Goal: Check status: Check status

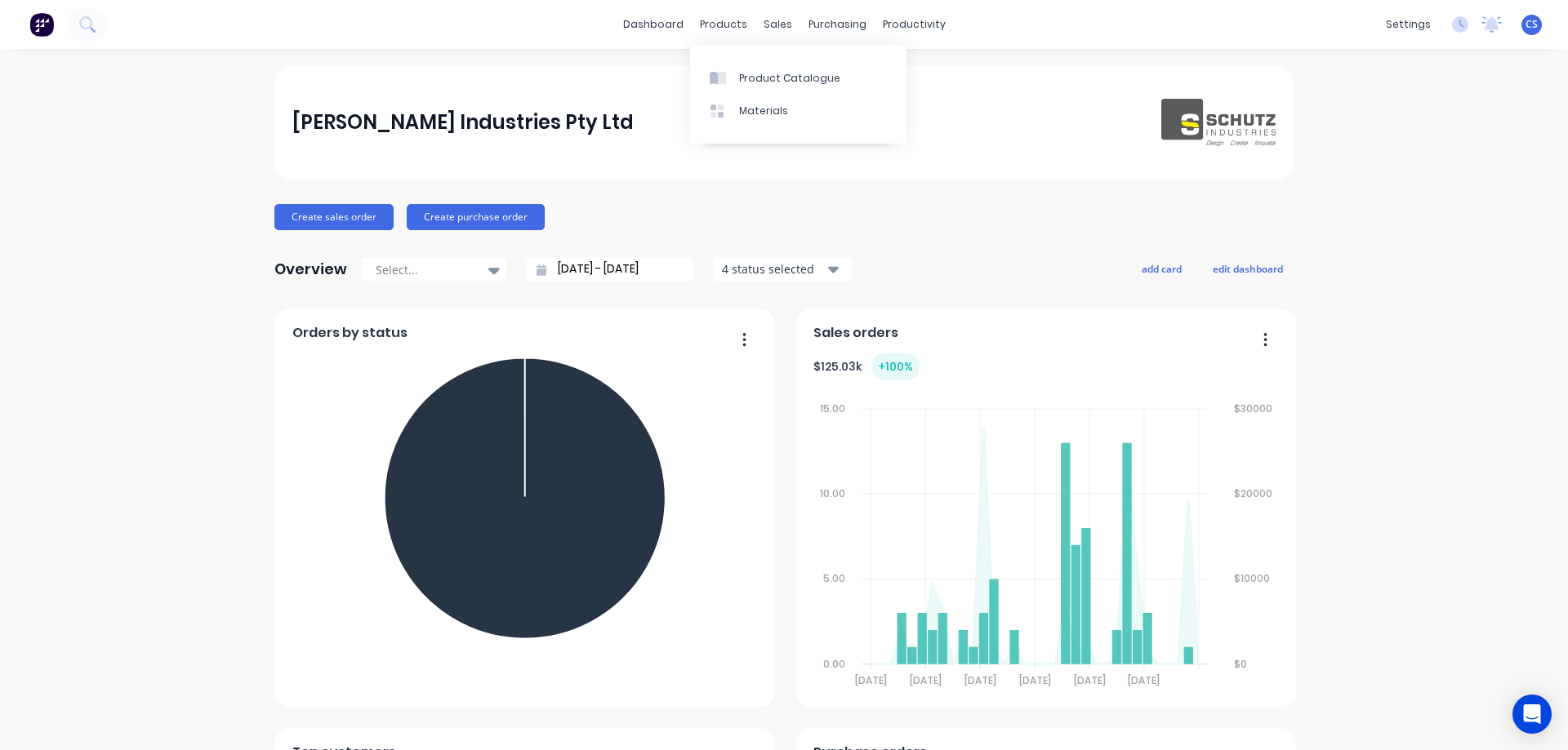
click at [734, 64] on link "Product Catalogue" at bounding box center [798, 77] width 216 height 33
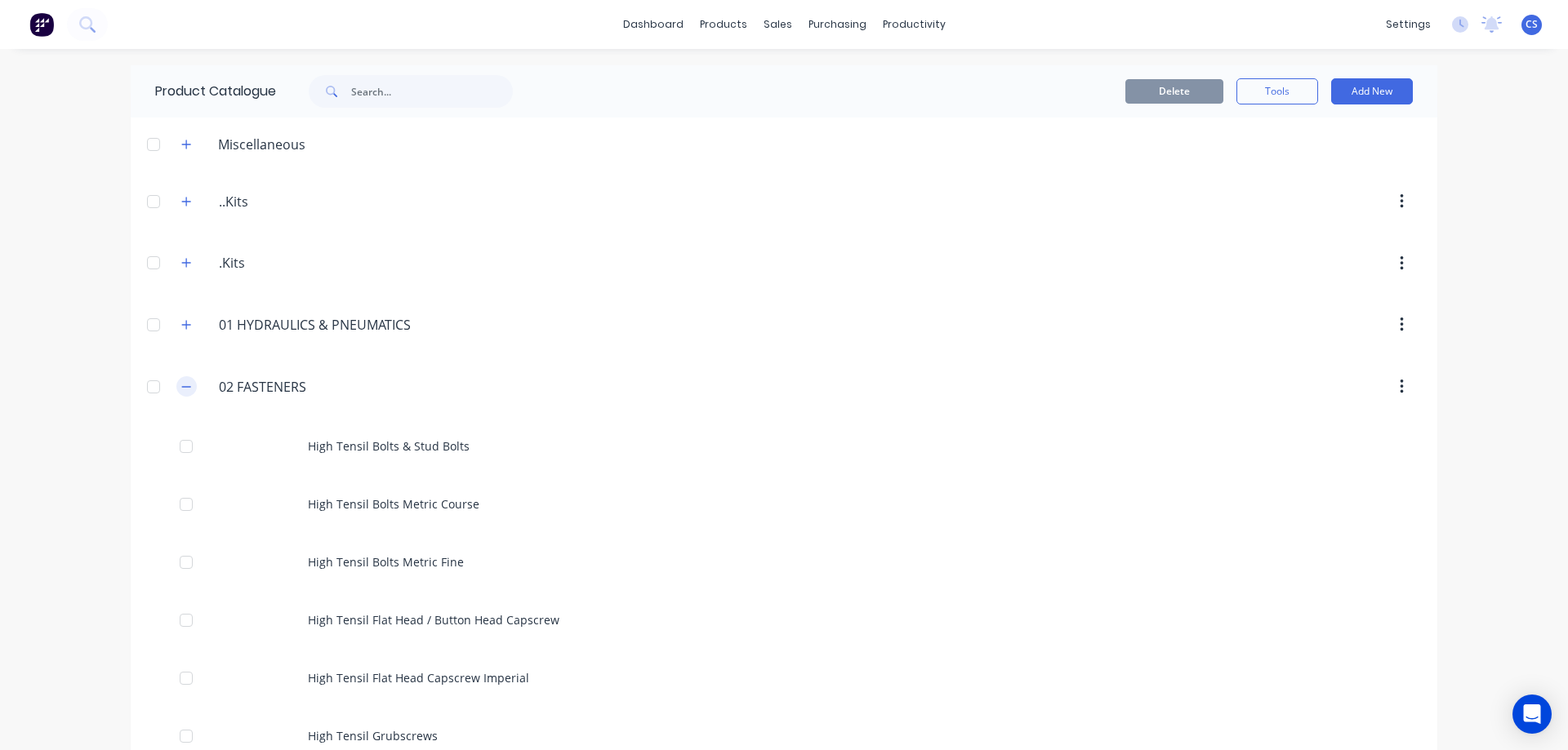
click at [181, 385] on icon "button" at bounding box center [186, 387] width 9 height 11
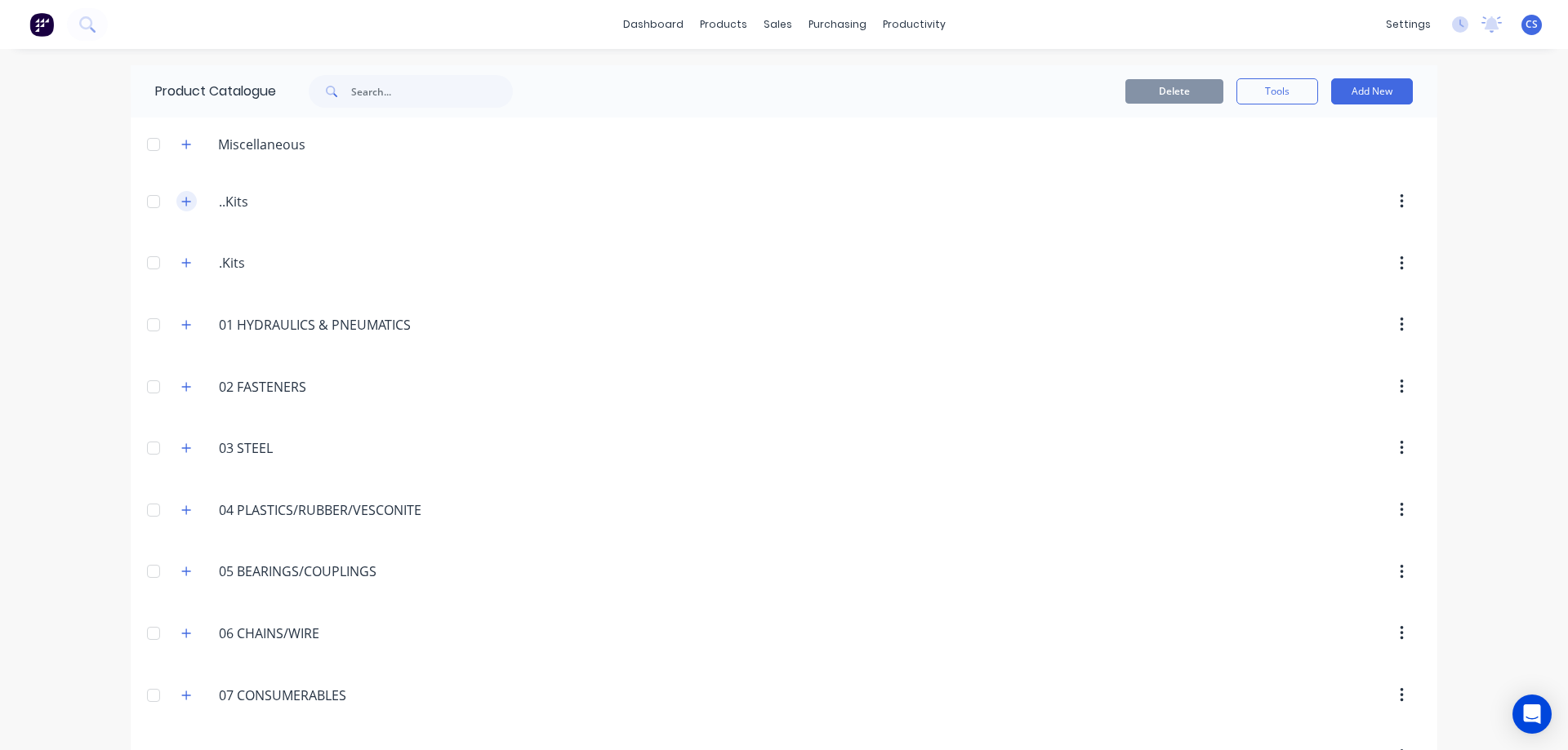
click at [181, 198] on icon "button" at bounding box center [186, 201] width 9 height 11
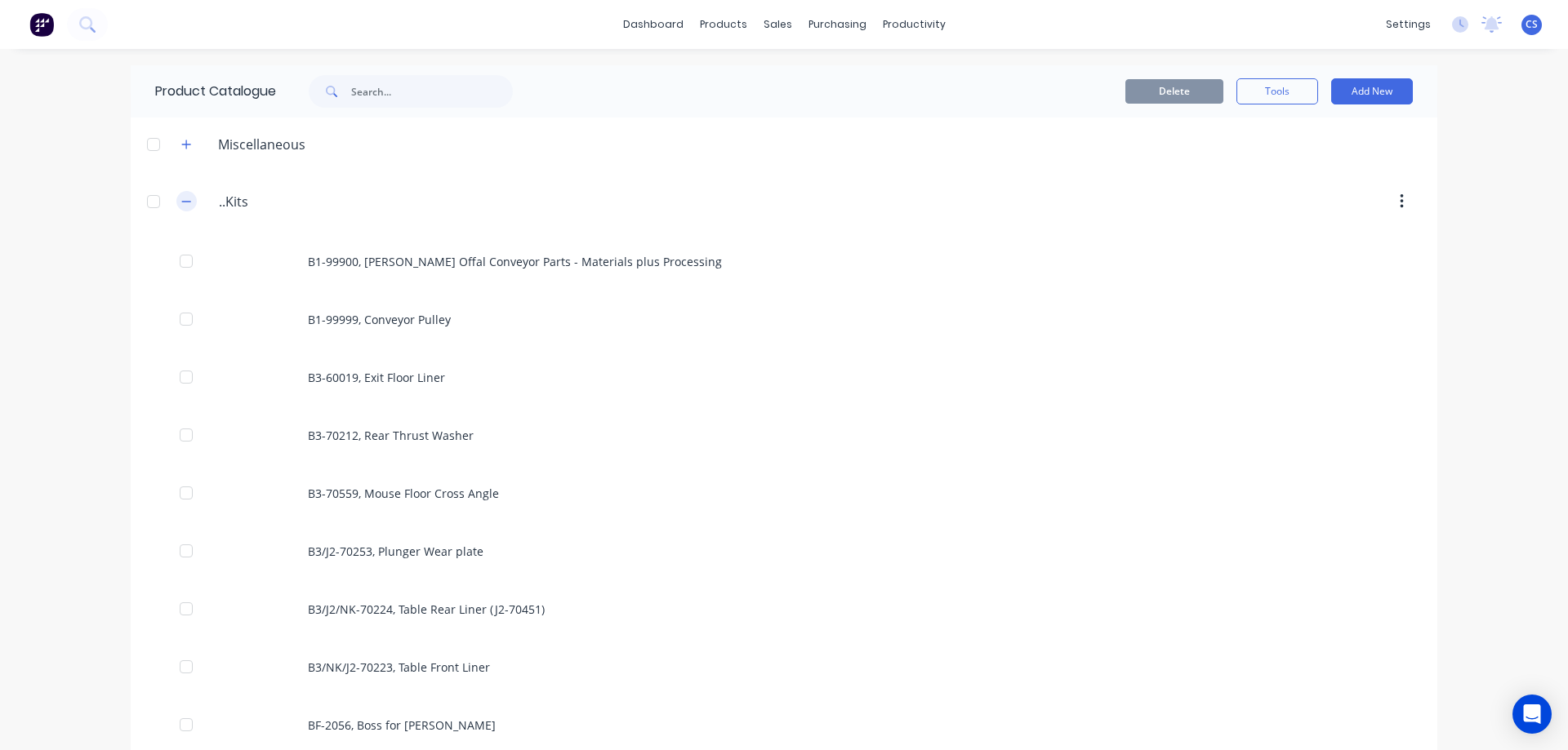
click at [181, 198] on icon "button" at bounding box center [186, 201] width 9 height 11
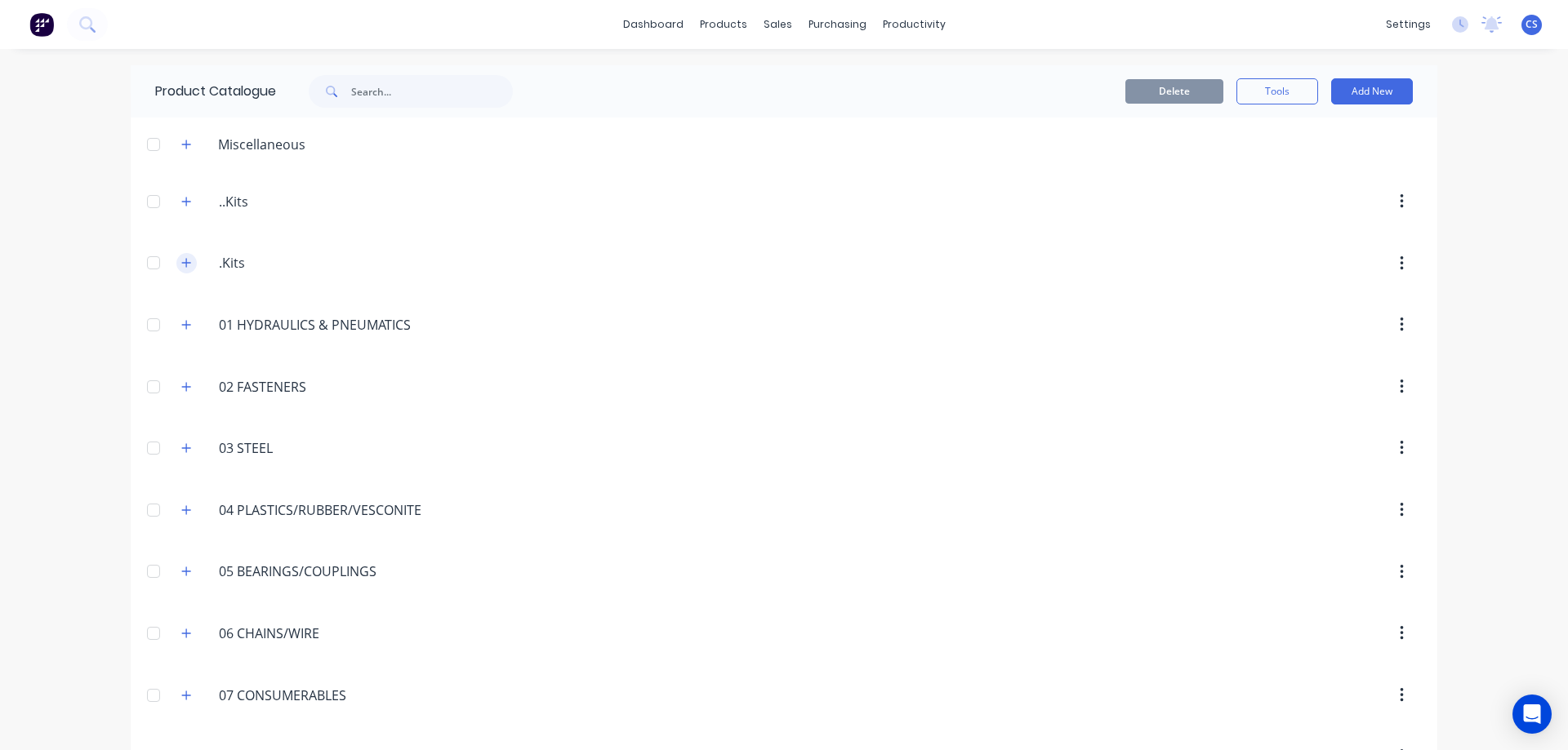
click at [181, 258] on icon "button" at bounding box center [186, 263] width 9 height 11
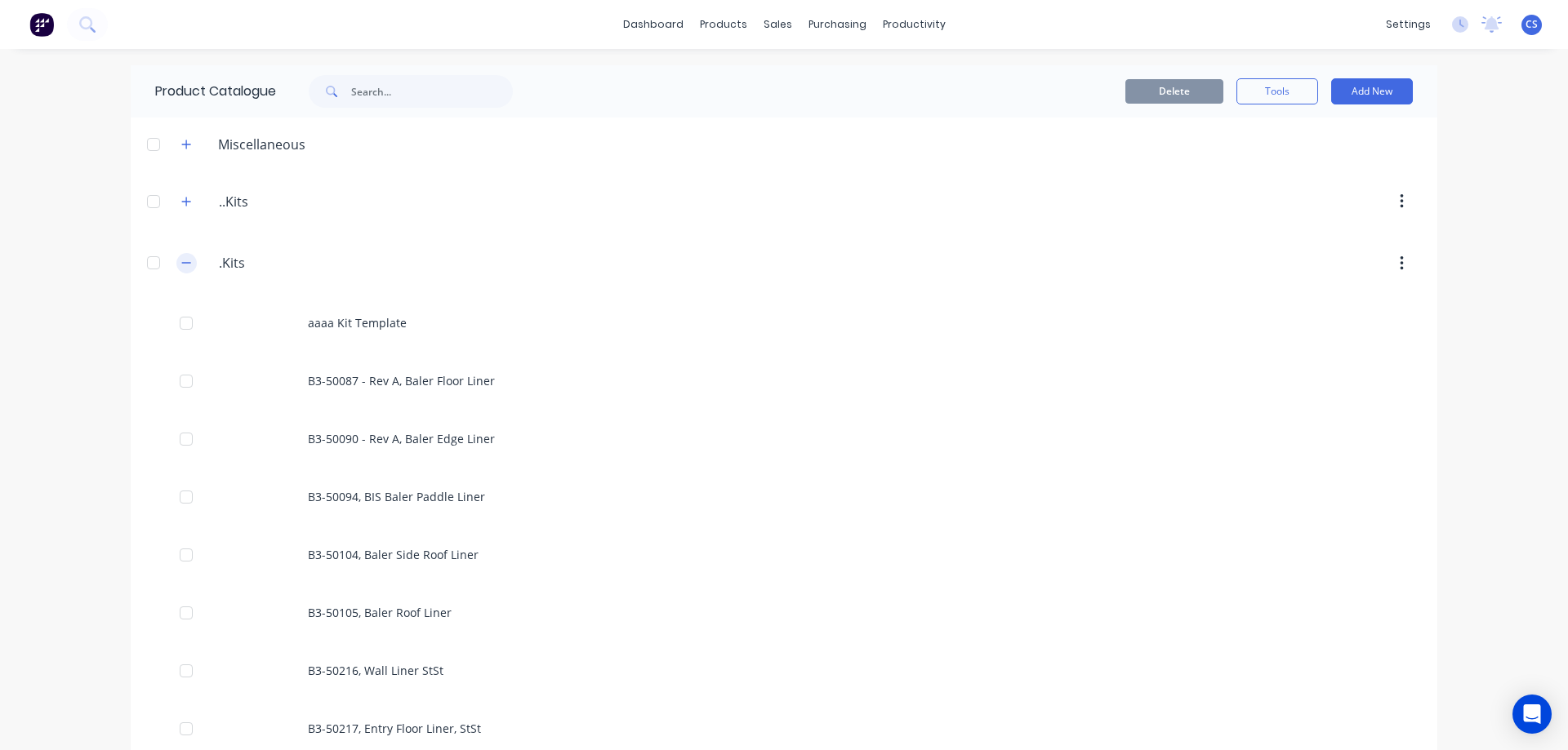
click at [181, 258] on icon "button" at bounding box center [186, 263] width 9 height 11
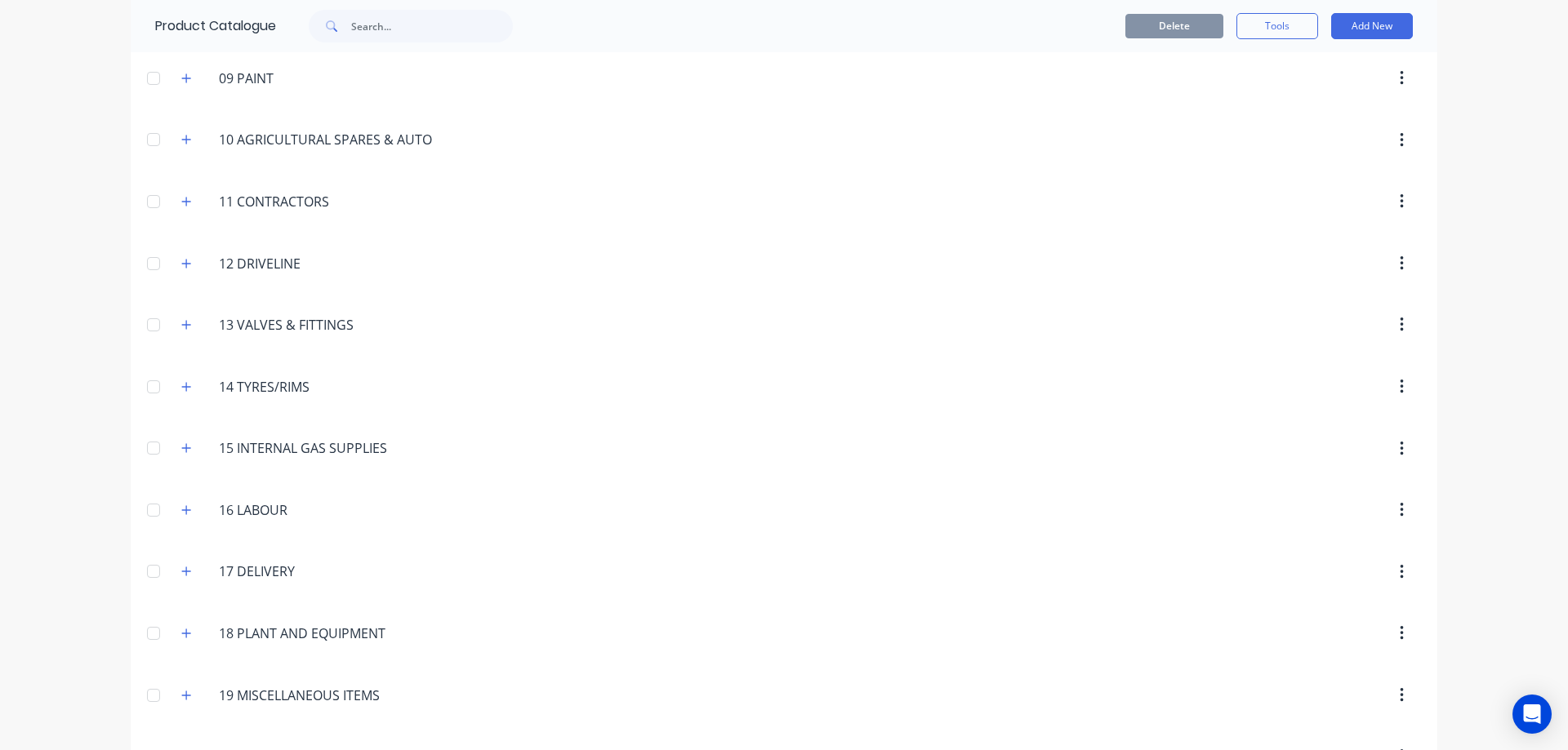
scroll to position [856, 0]
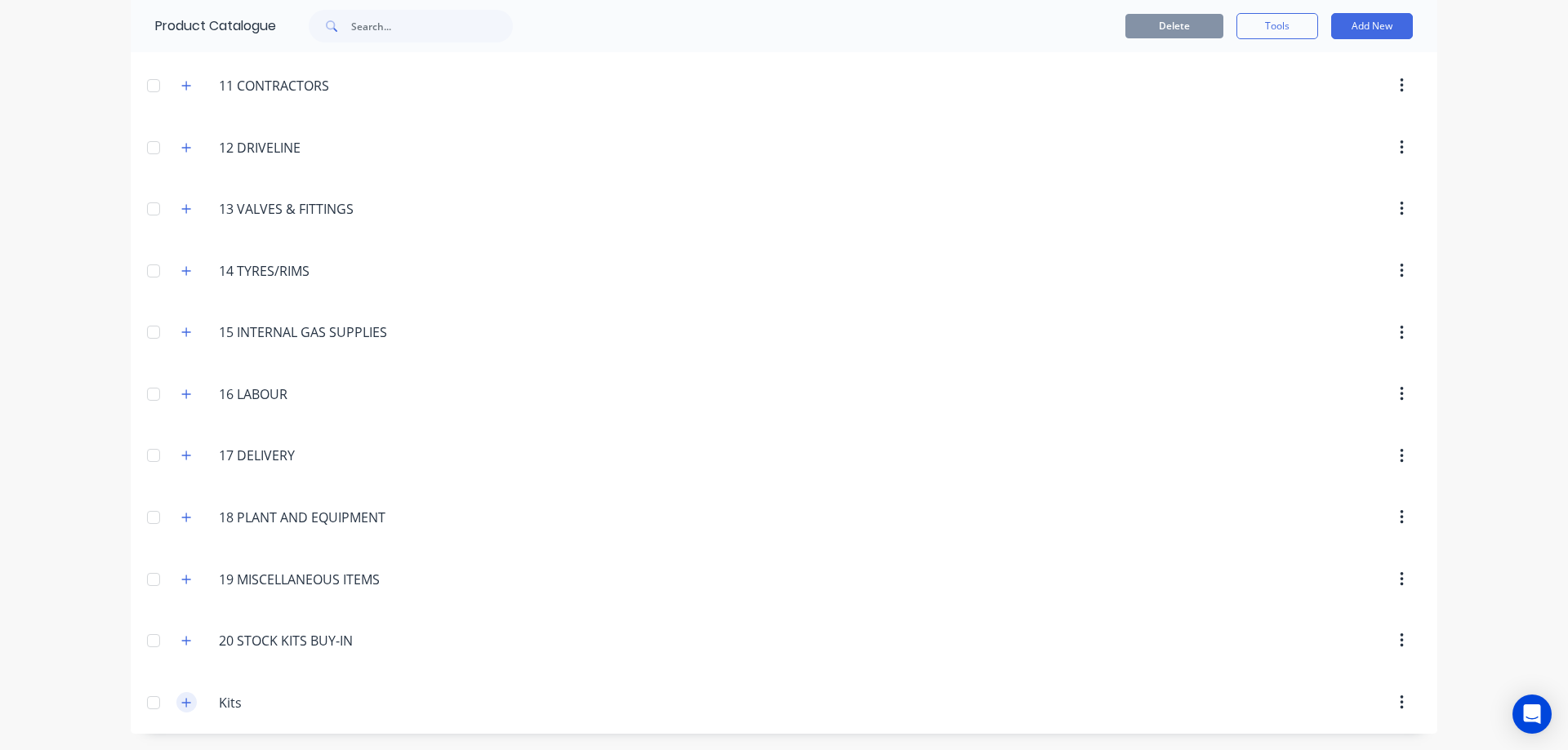
click at [181, 697] on icon "button" at bounding box center [186, 703] width 9 height 11
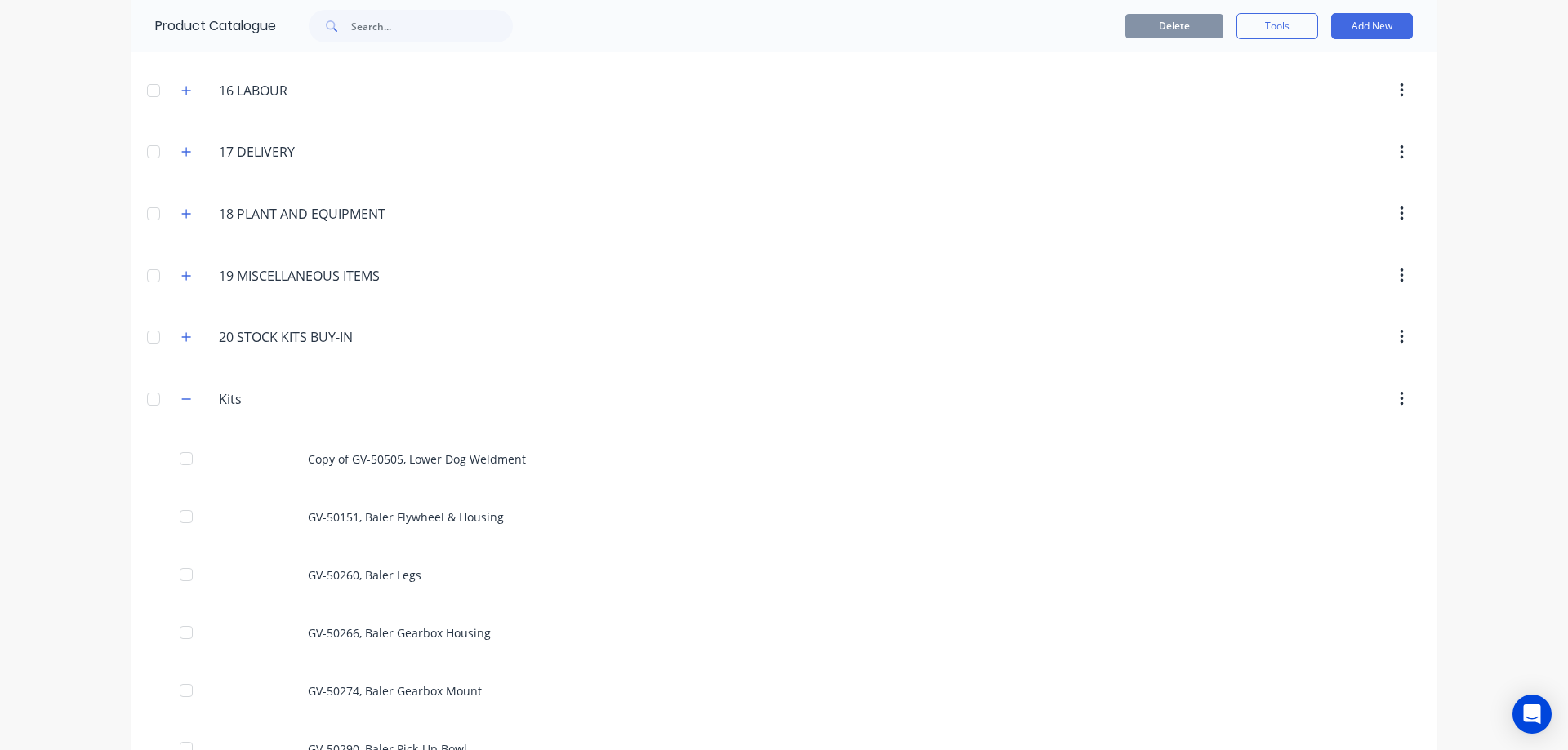
scroll to position [1346, 0]
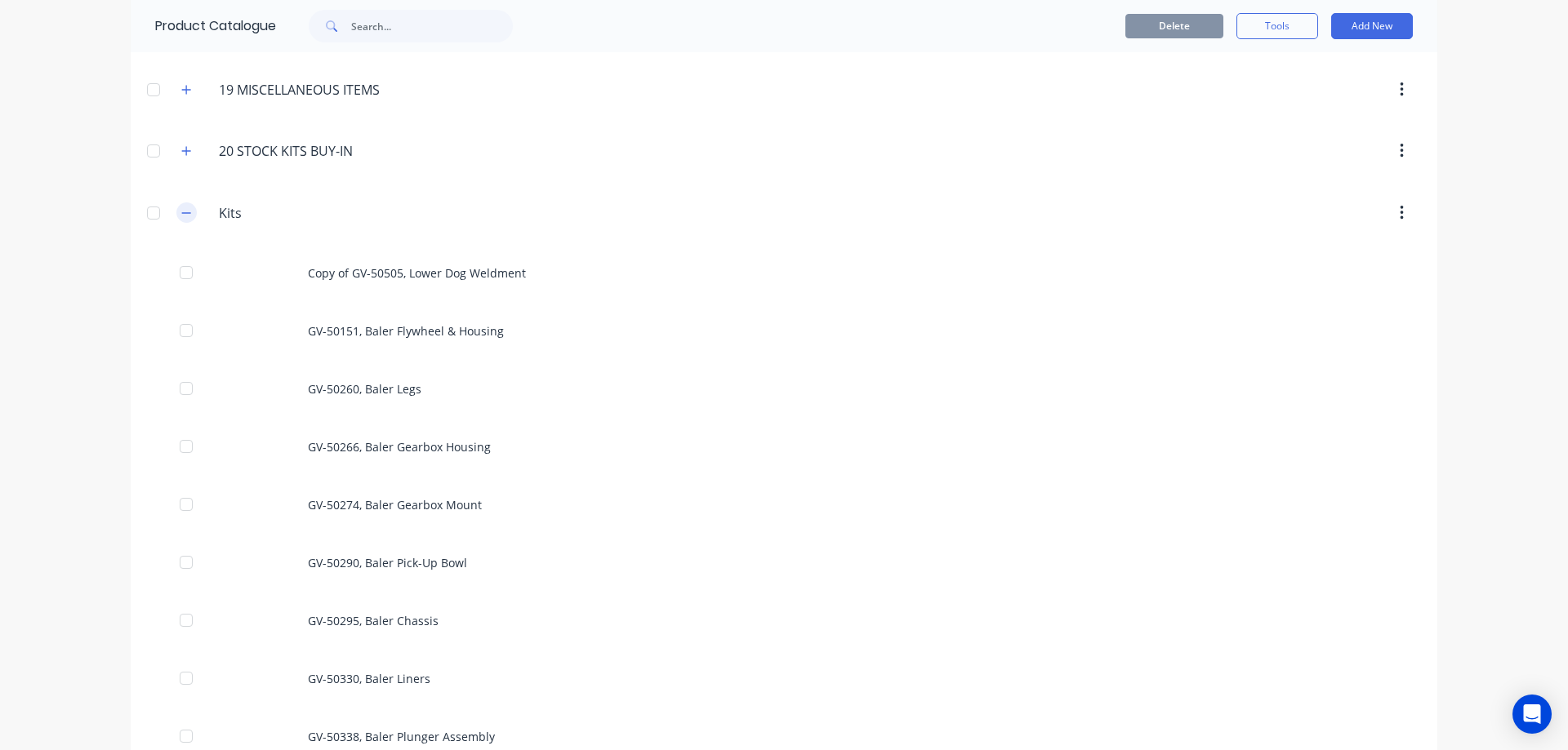
click at [177, 213] on button "button" at bounding box center [187, 212] width 21 height 21
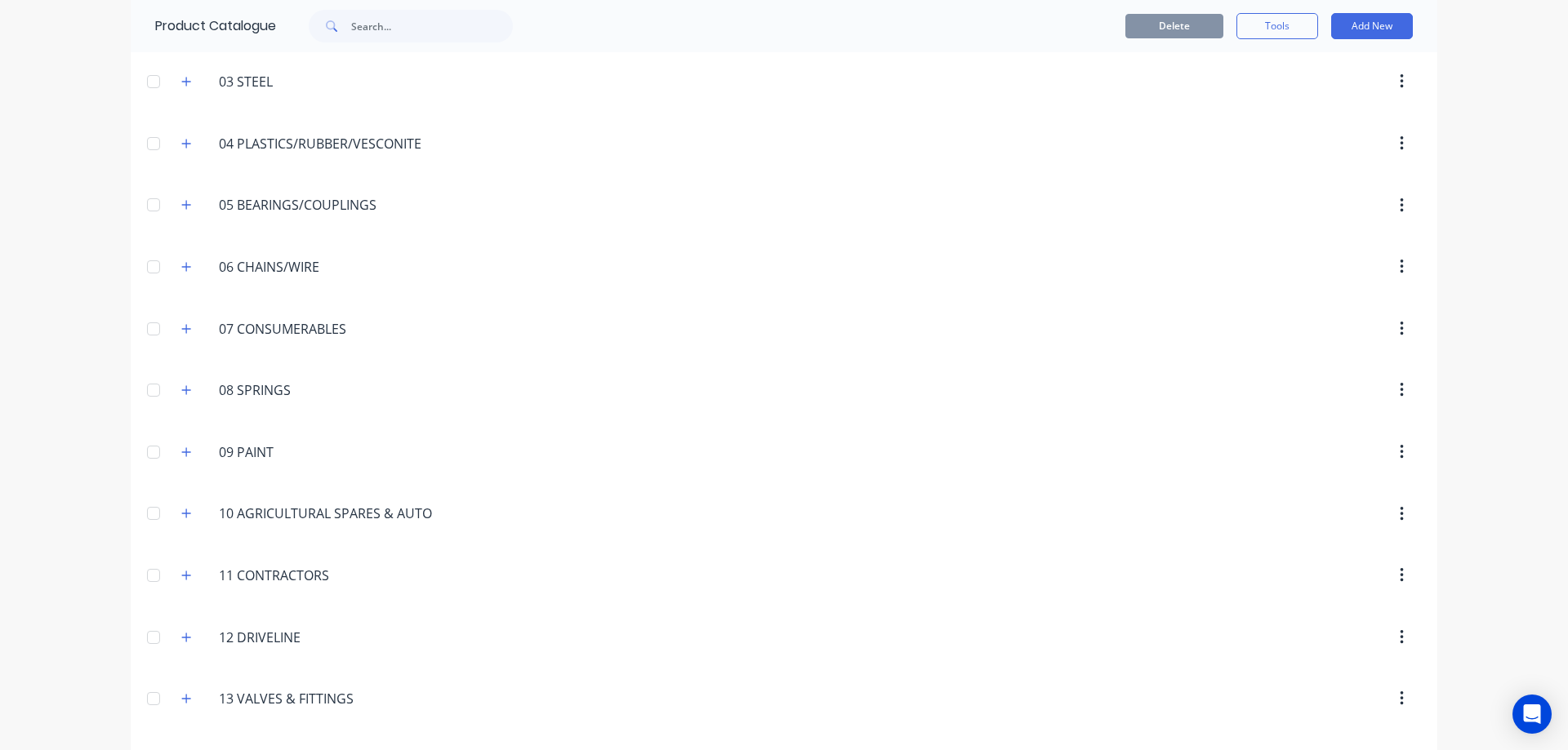
scroll to position [0, 0]
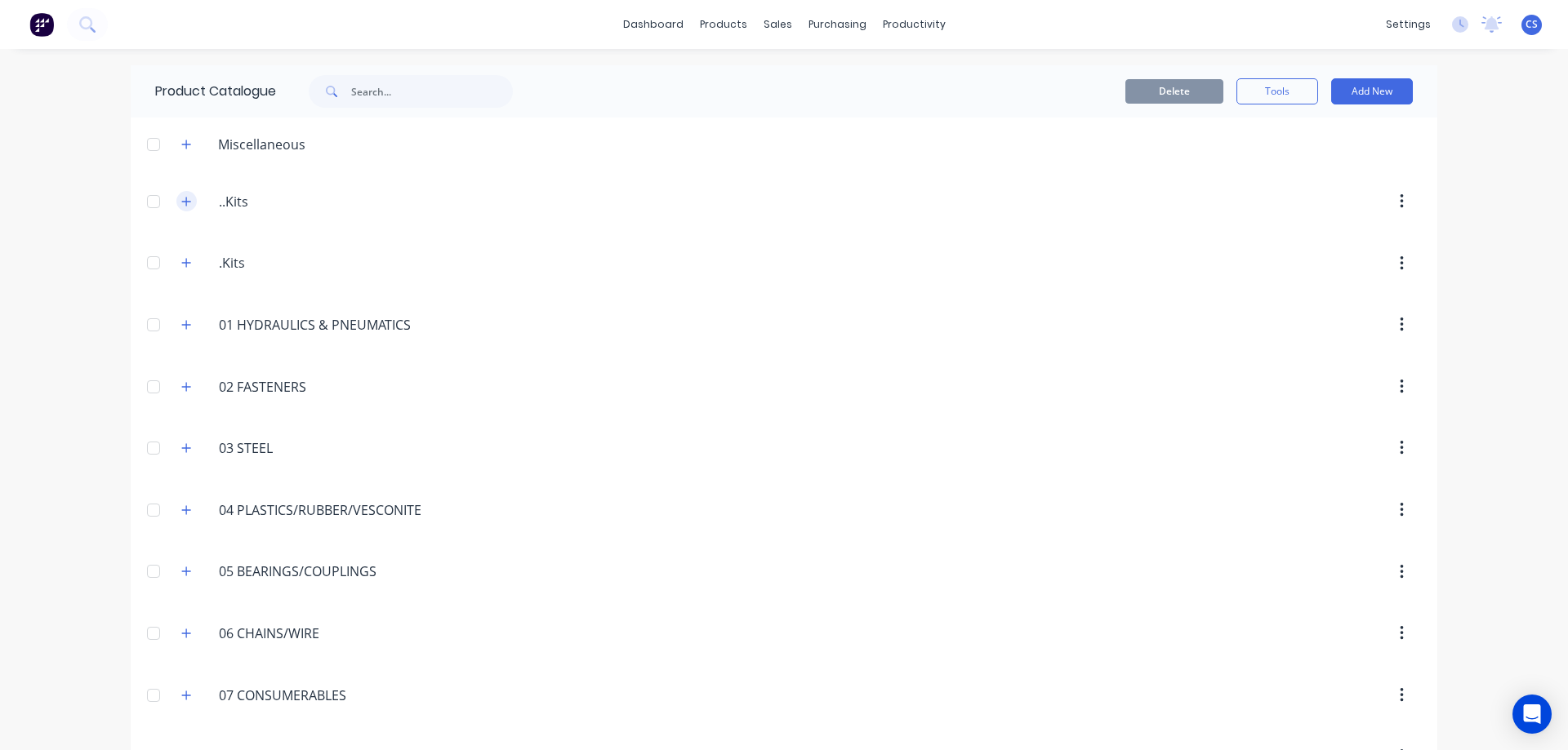
click at [180, 208] on button "button" at bounding box center [187, 201] width 21 height 21
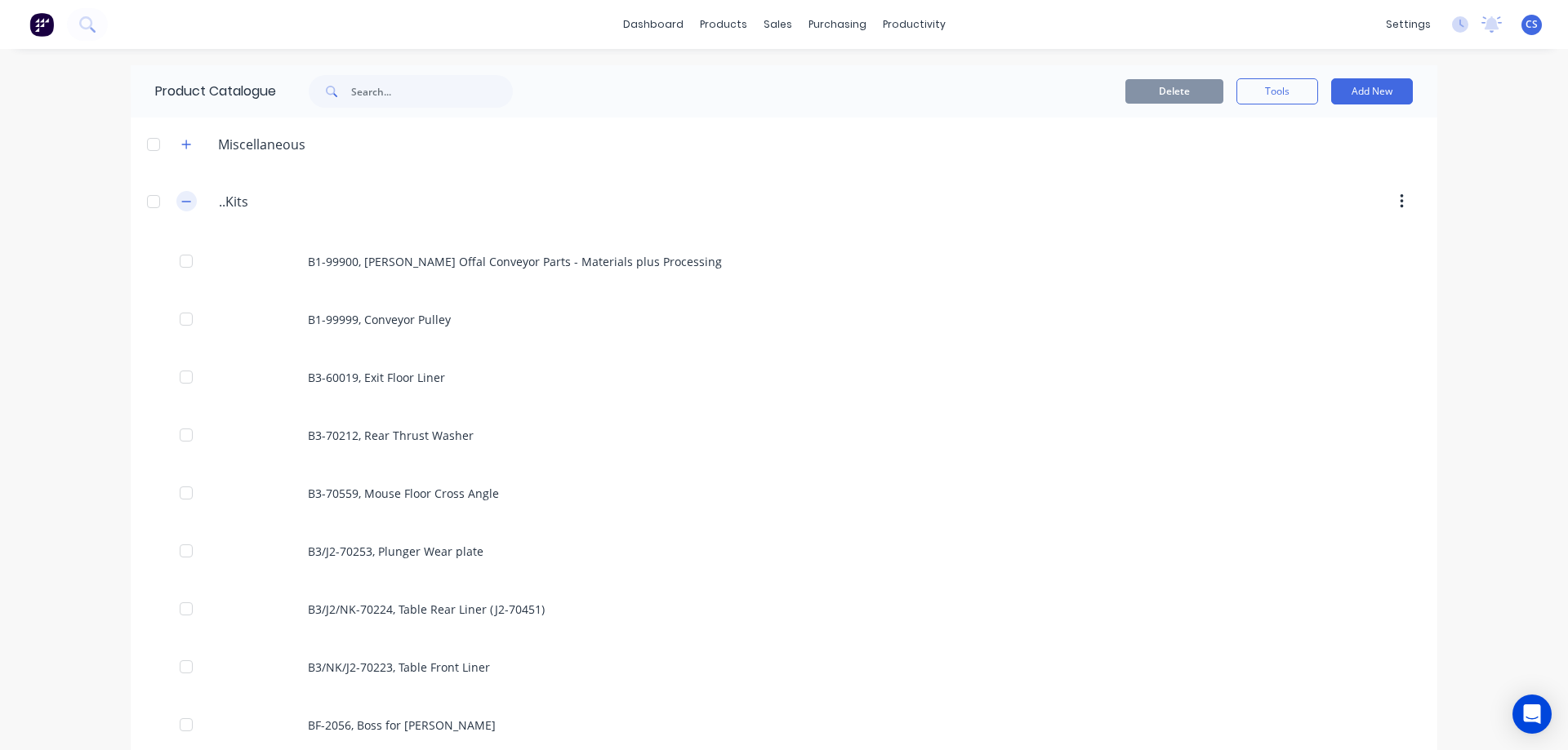
click at [181, 207] on icon "button" at bounding box center [186, 201] width 9 height 11
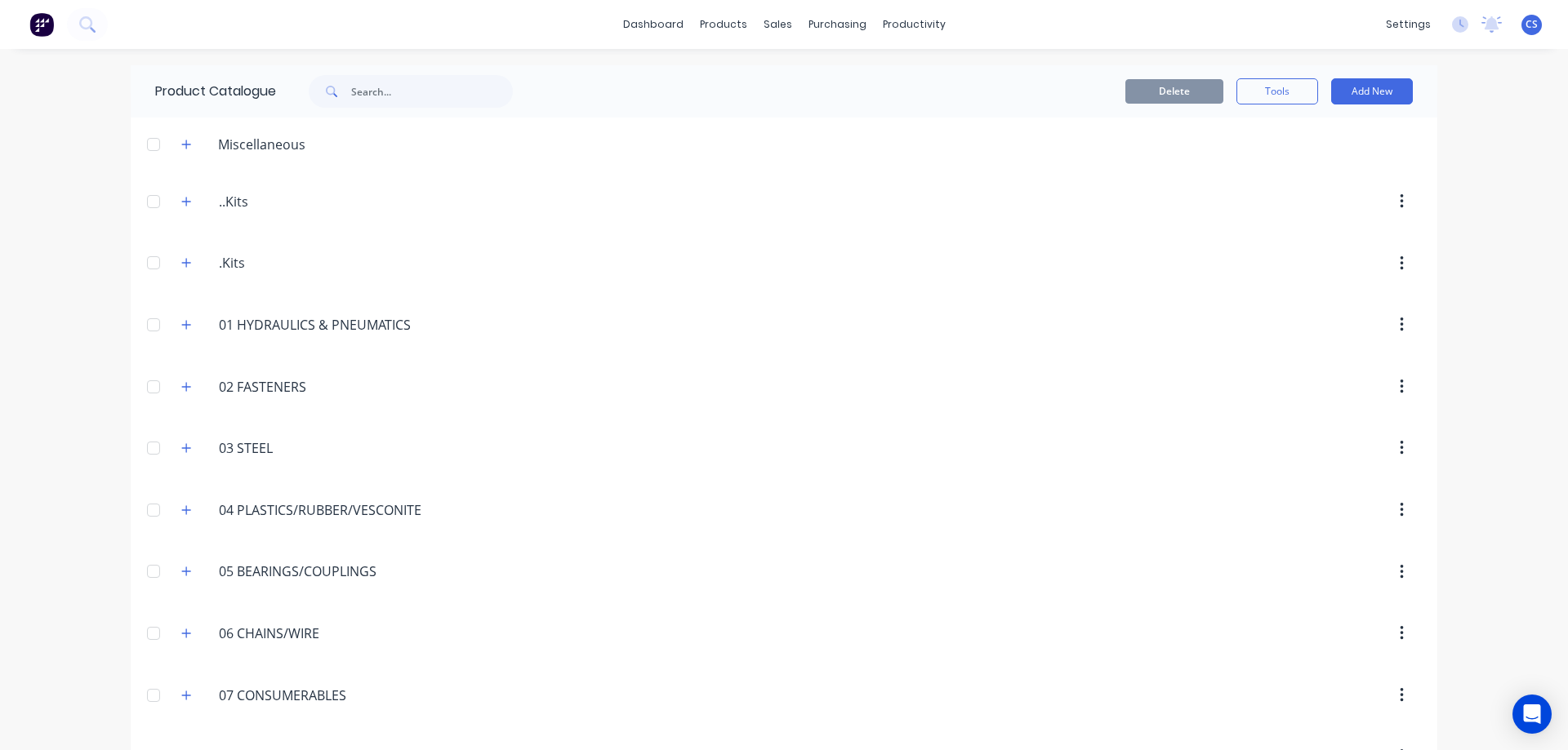
click at [1456, 244] on div "dashboard products sales purchasing productivity dashboard products Product Cat…" at bounding box center [784, 375] width 1568 height 750
click at [92, 22] on icon at bounding box center [86, 23] width 16 height 16
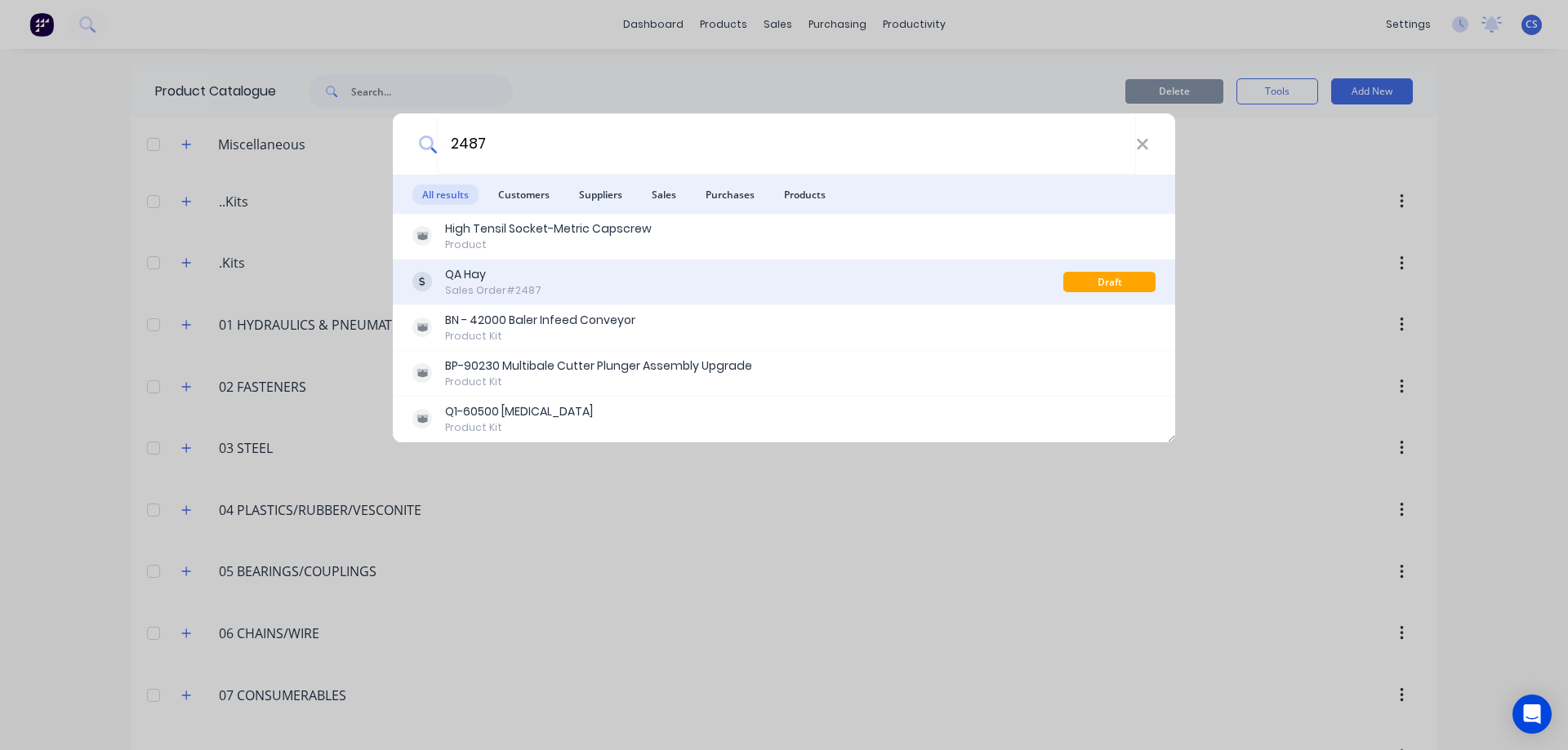
type input "2487"
click at [594, 292] on div "QA Hay Sales Order #2487" at bounding box center [738, 282] width 651 height 32
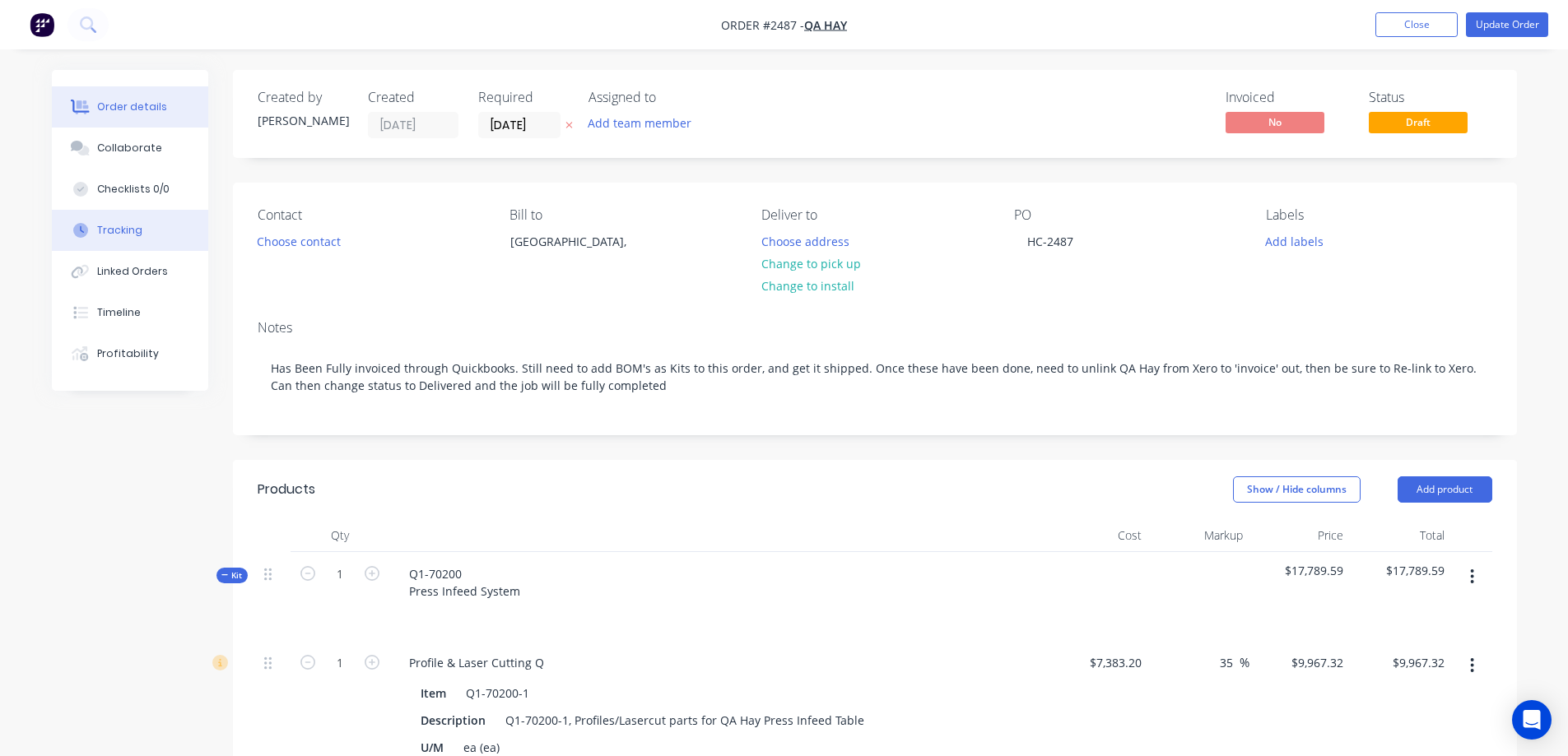
click at [141, 232] on button "Tracking" at bounding box center [130, 230] width 156 height 41
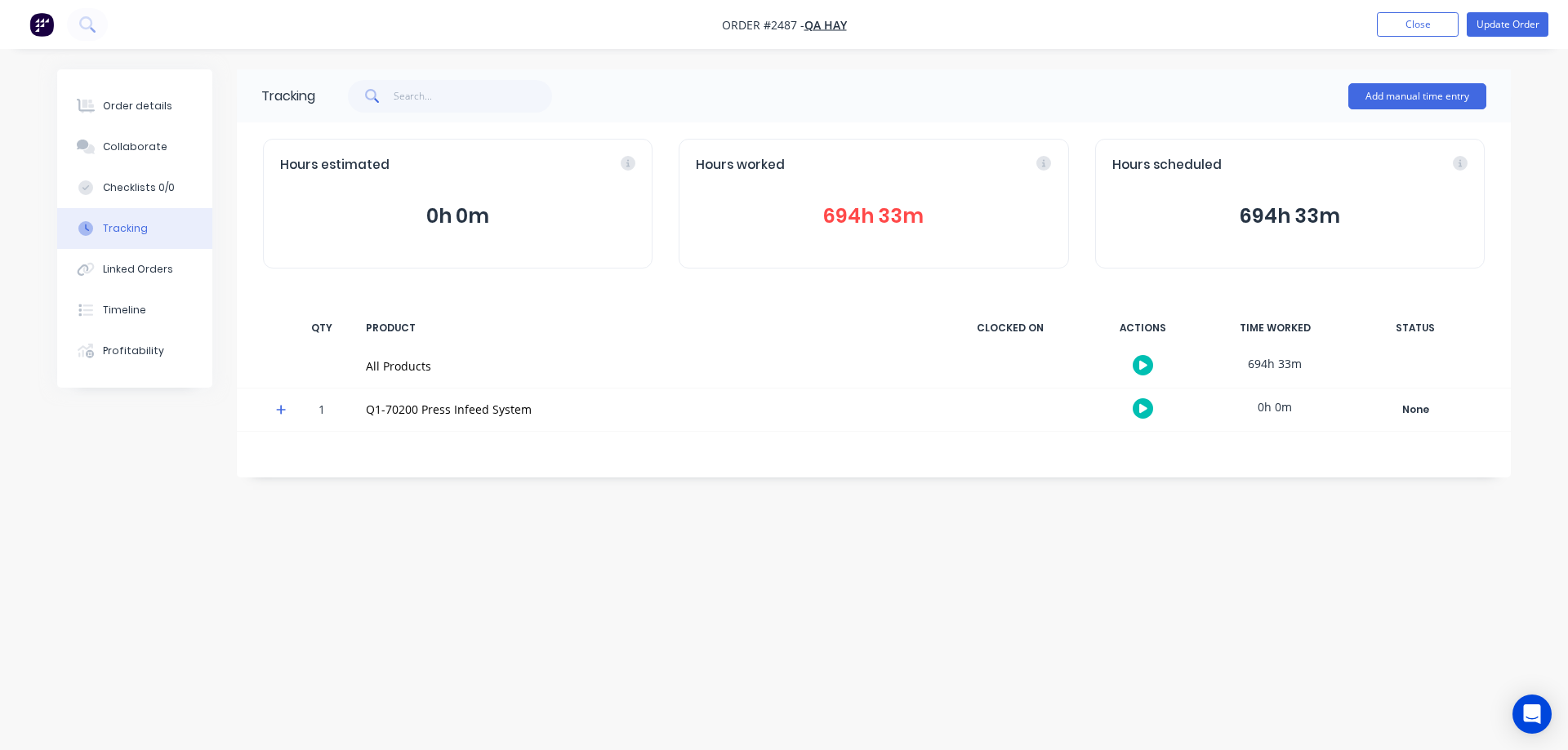
drag, startPoint x: 128, startPoint y: 97, endPoint x: 160, endPoint y: 227, distance: 133.9
click at [128, 97] on button "Order details" at bounding box center [134, 105] width 155 height 40
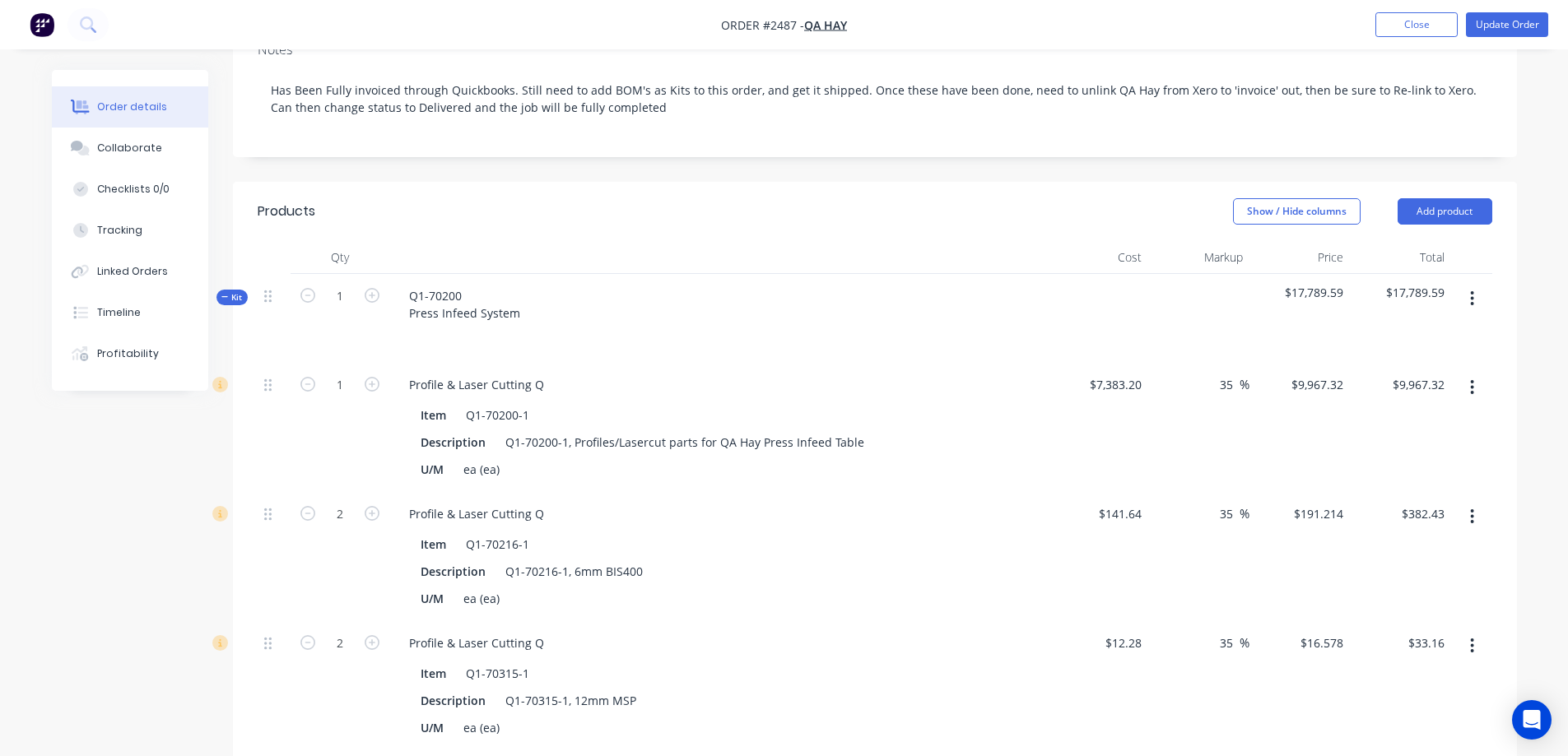
scroll to position [82, 0]
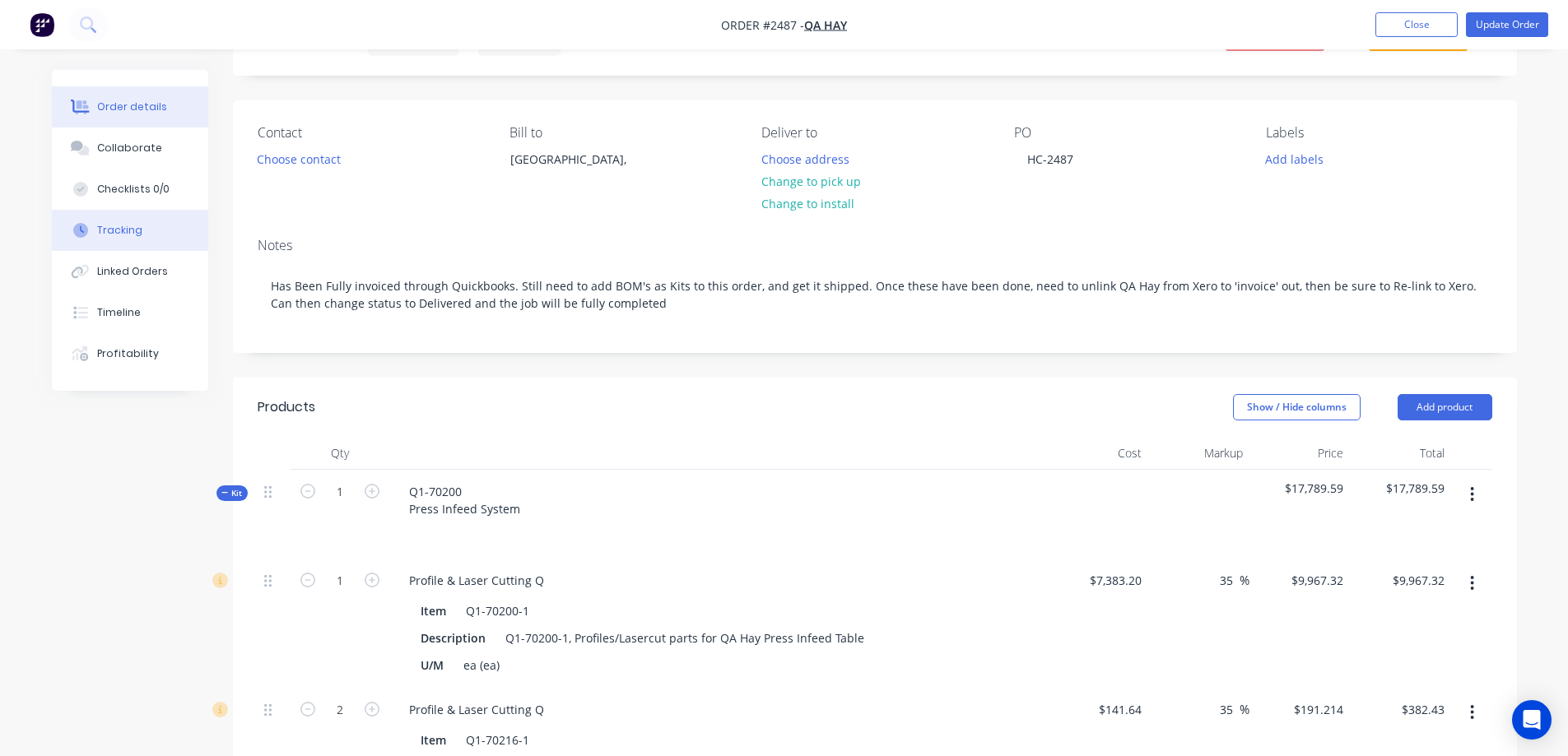
click at [134, 232] on div "Tracking" at bounding box center [120, 230] width 45 height 15
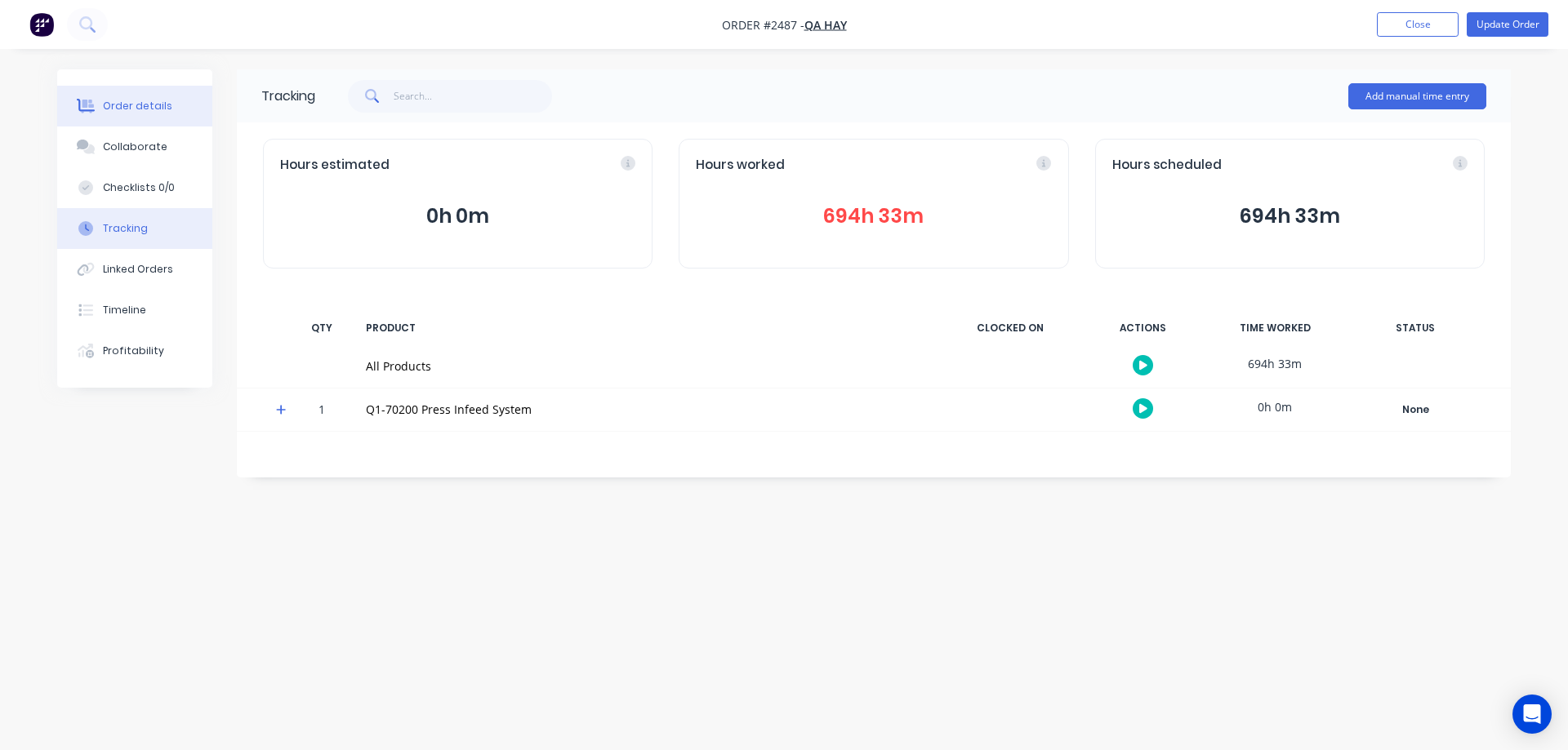
click at [151, 115] on button "Order details" at bounding box center [134, 105] width 155 height 40
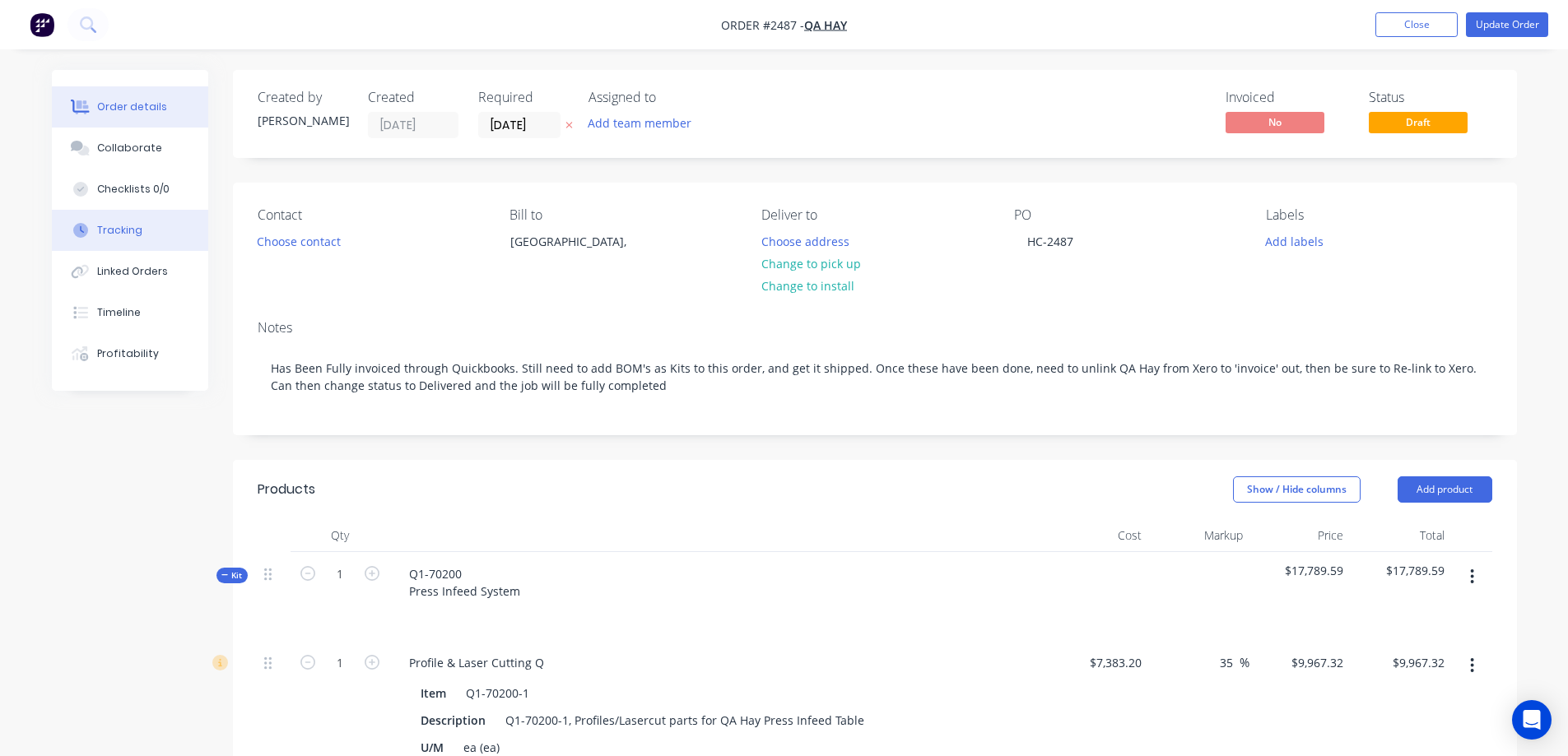
click at [162, 224] on button "Tracking" at bounding box center [130, 230] width 156 height 41
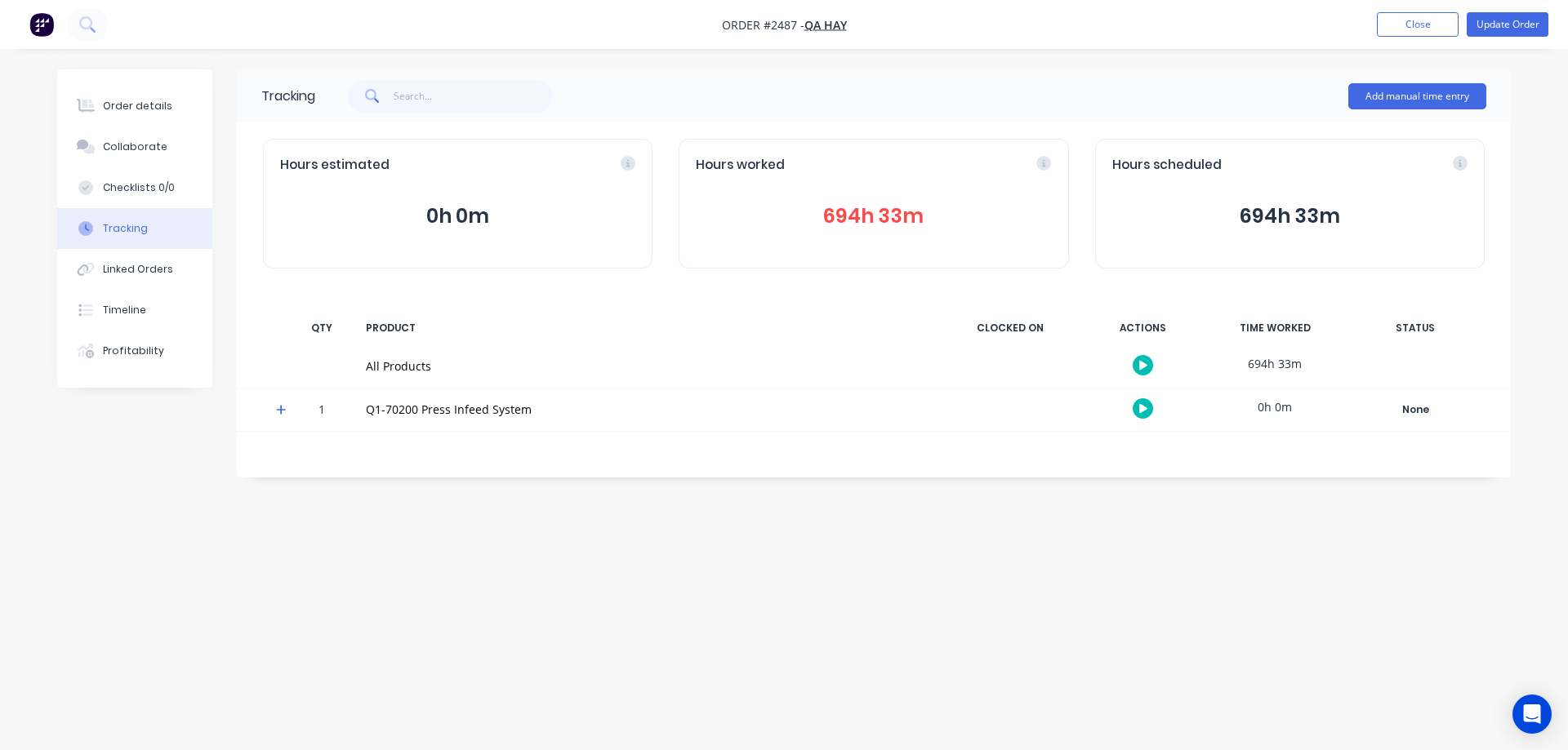
click at [854, 205] on button "694h 33m" at bounding box center [873, 216] width 355 height 31
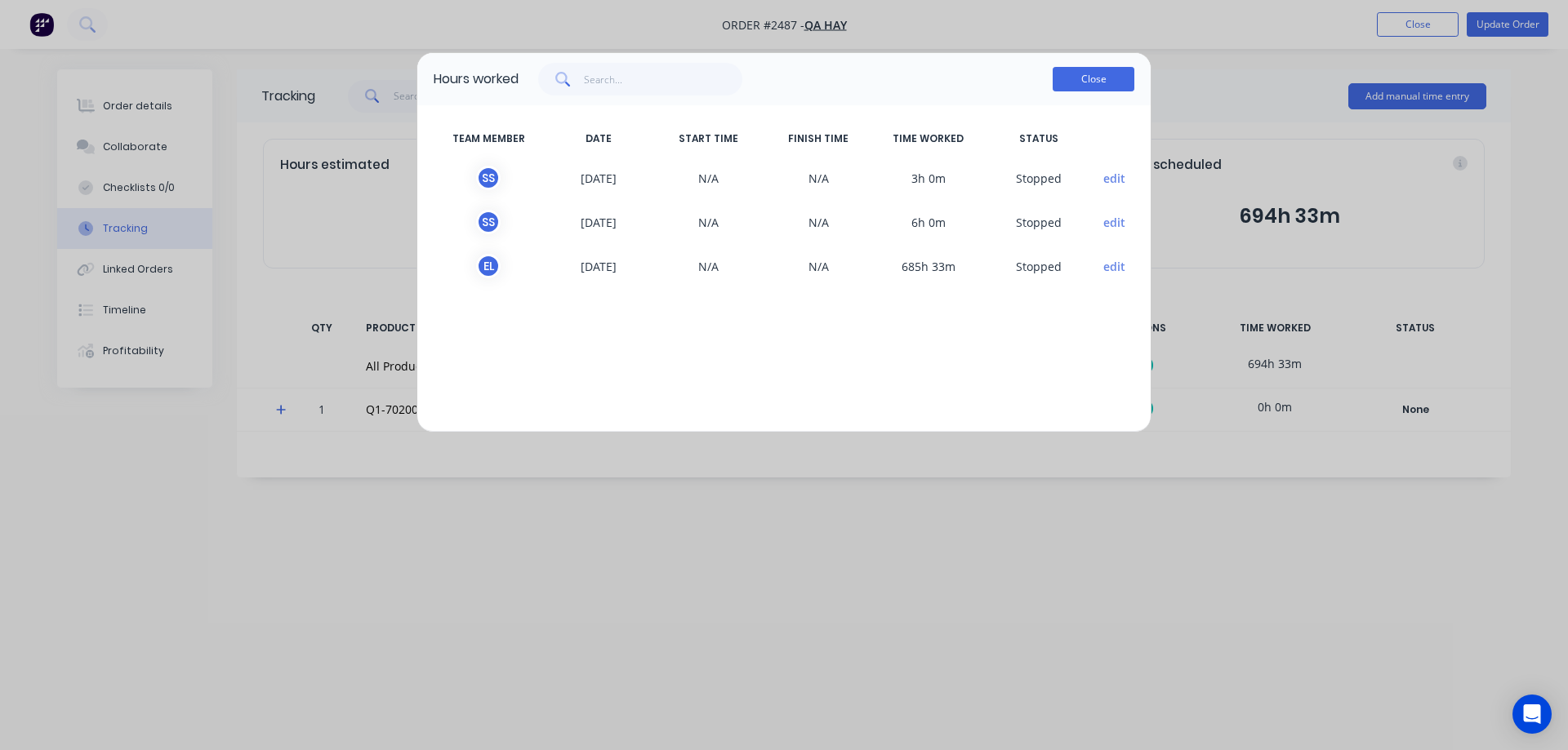
click at [1106, 82] on button "Close" at bounding box center [1093, 79] width 82 height 24
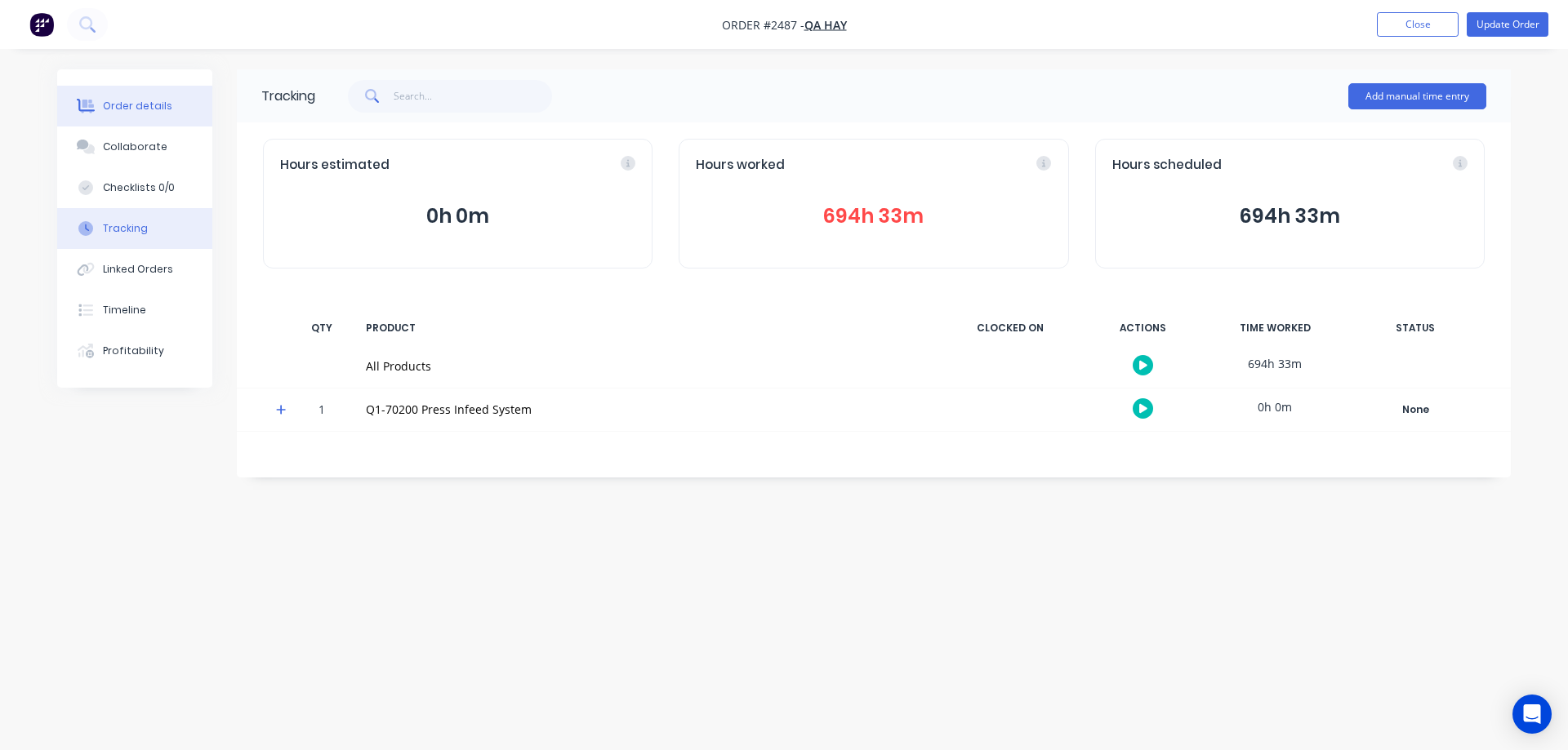
click at [143, 99] on div "Order details" at bounding box center [137, 106] width 70 height 15
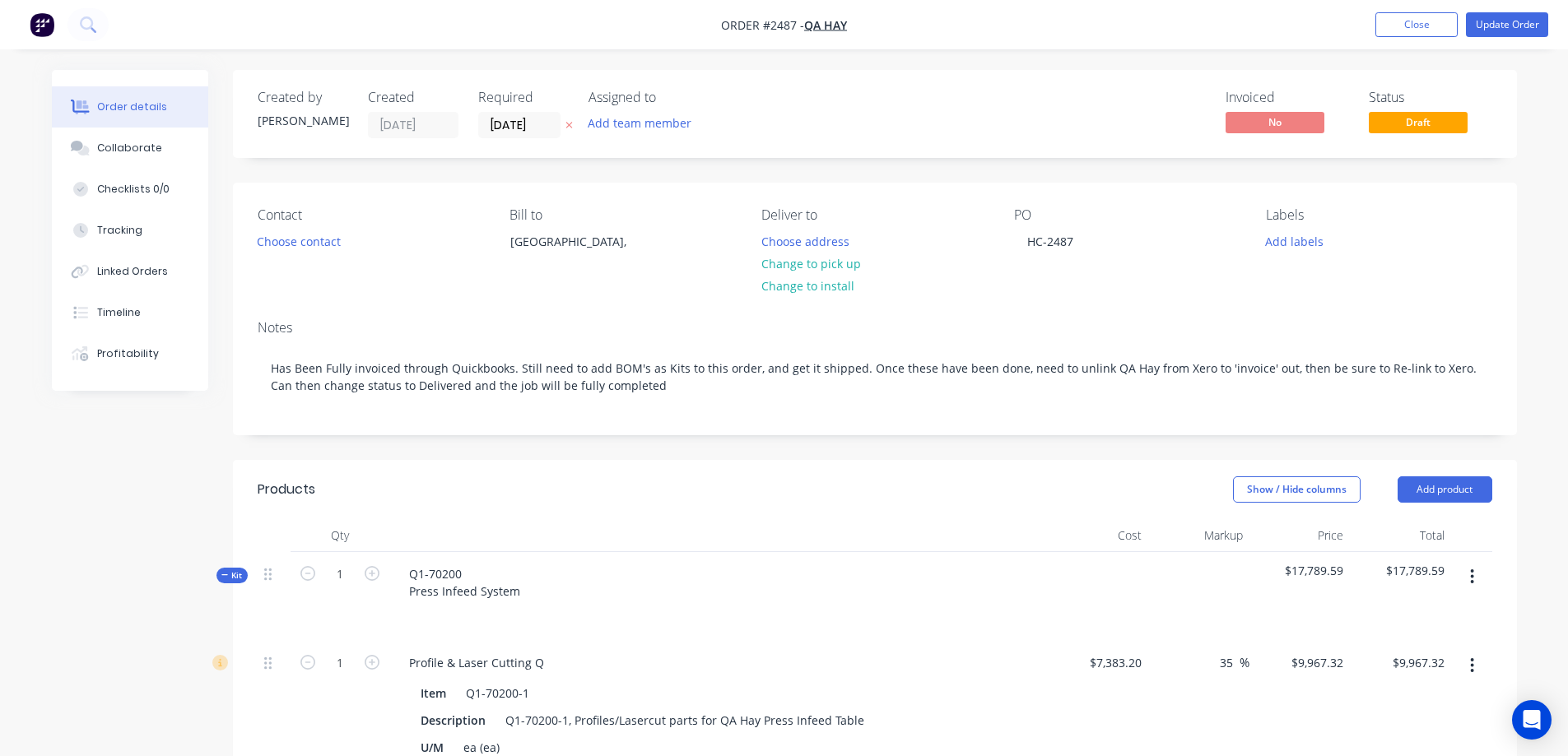
click at [52, 25] on img "button" at bounding box center [42, 25] width 25 height 25
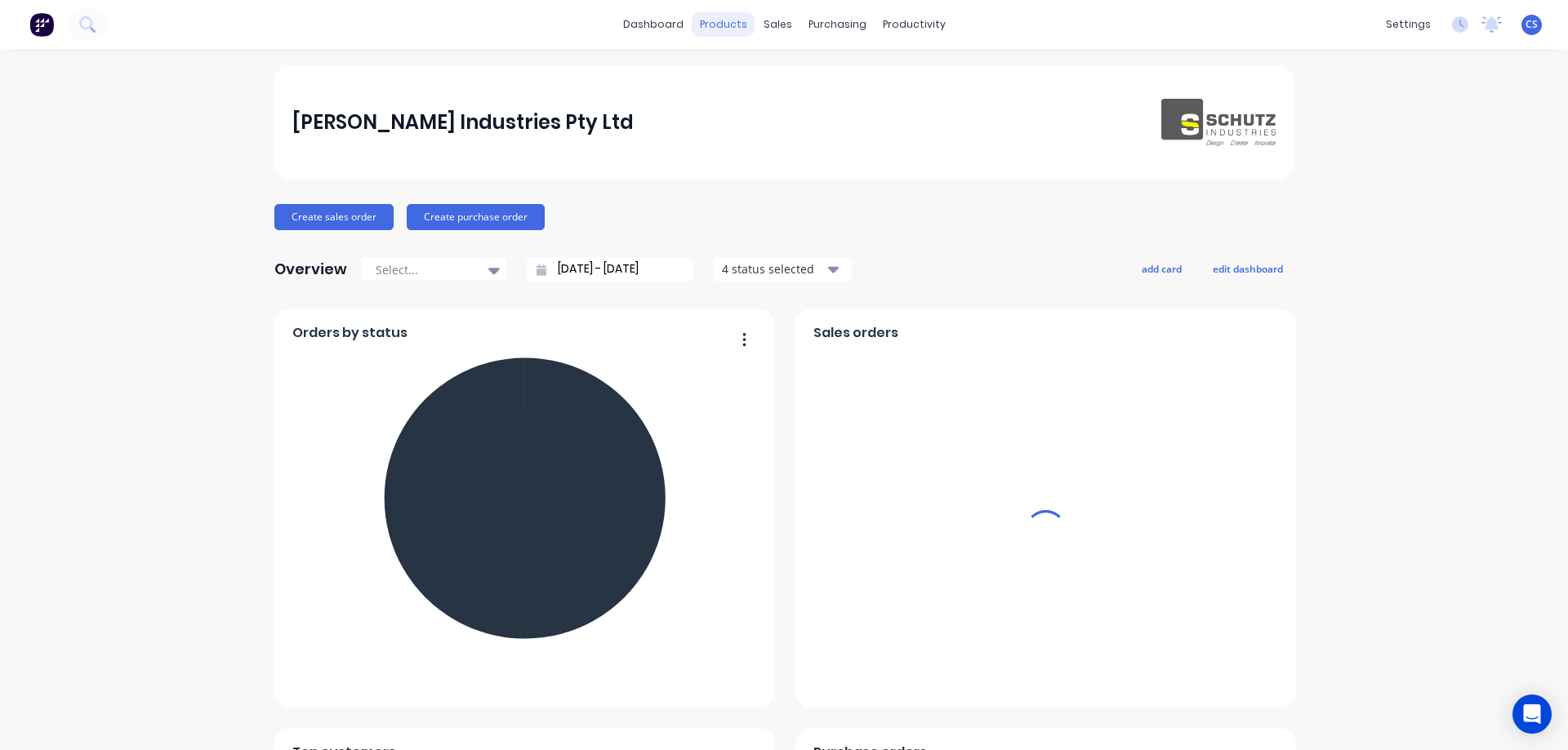
click at [707, 22] on div "products" at bounding box center [724, 24] width 64 height 24
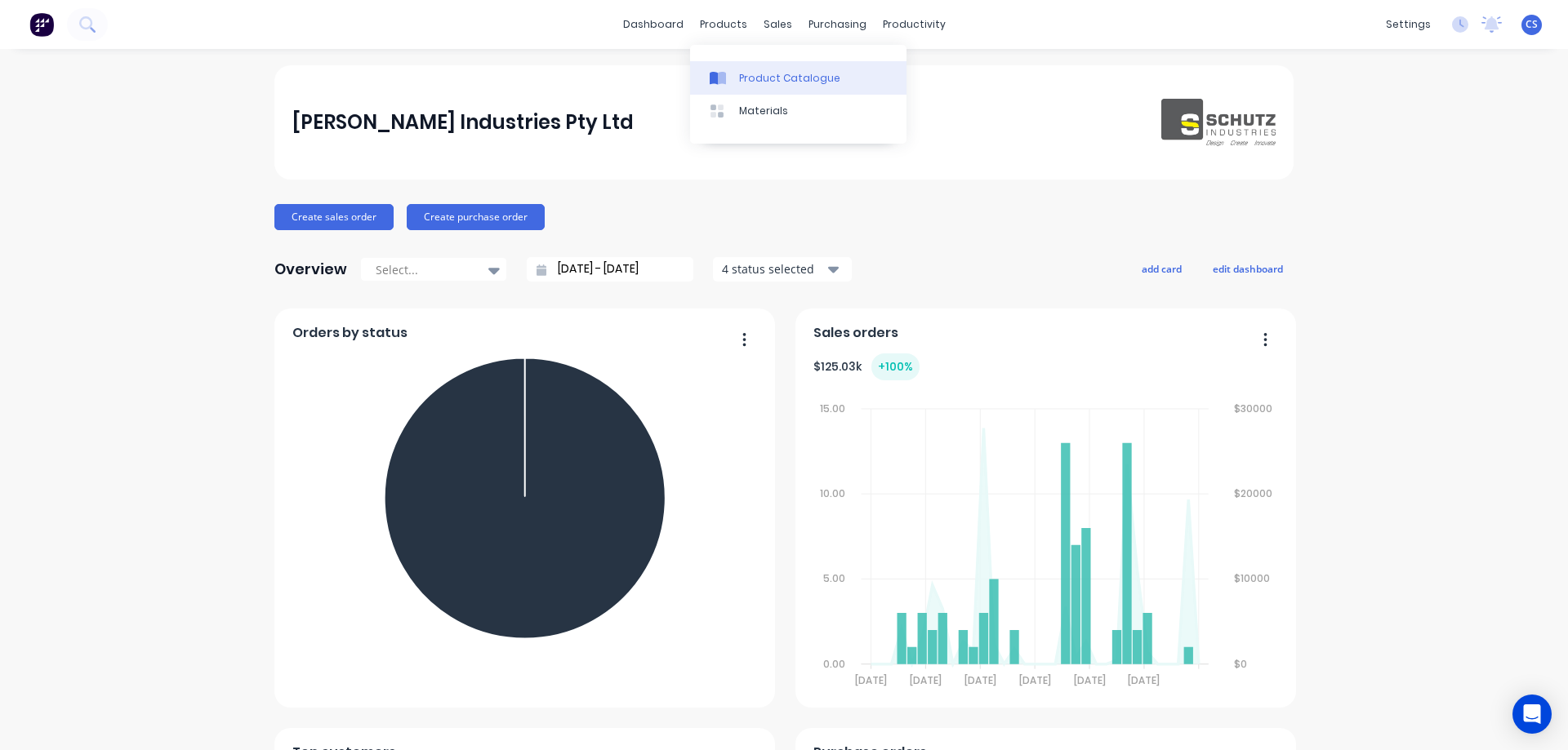
click at [731, 69] on link "Product Catalogue" at bounding box center [798, 77] width 216 height 33
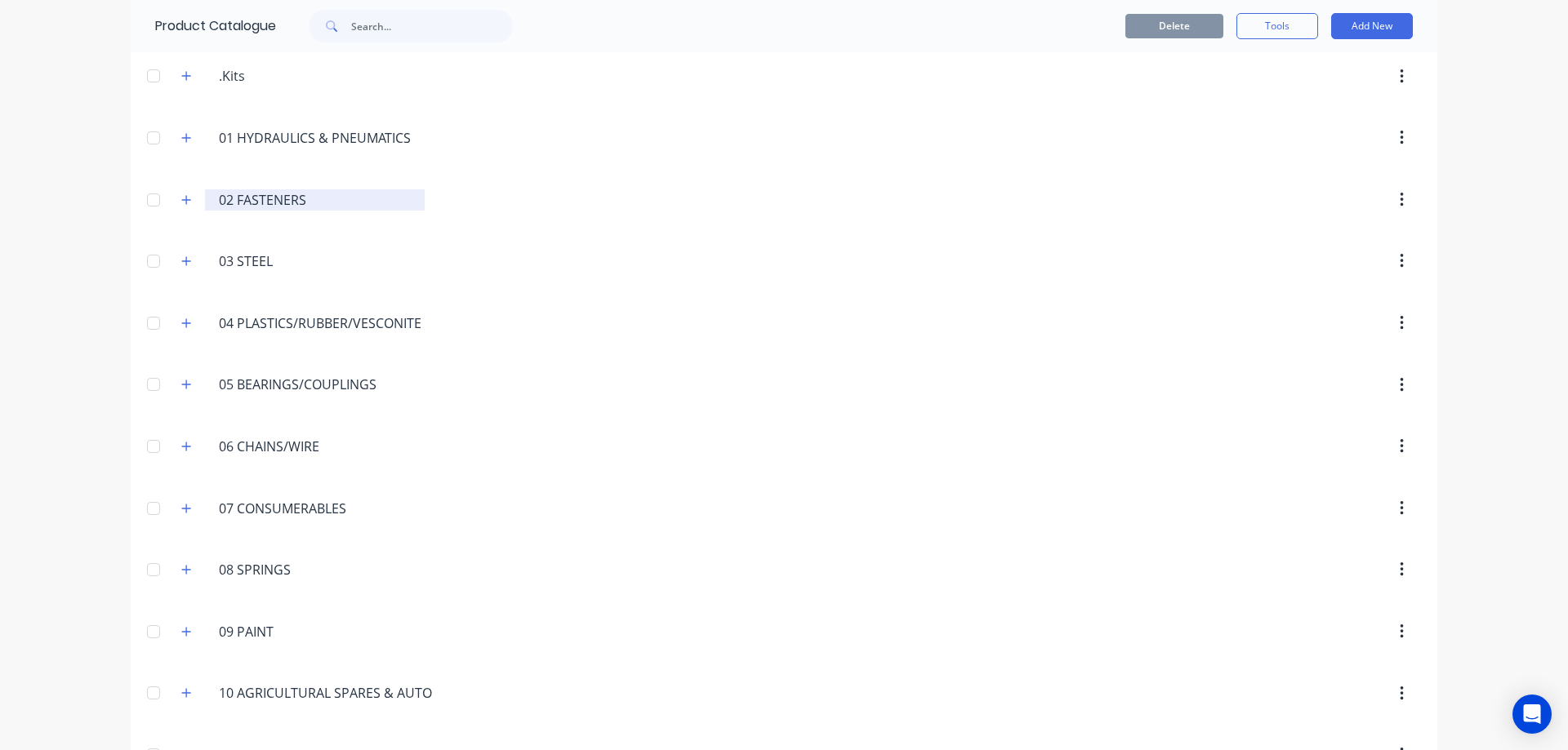
scroll to position [490, 0]
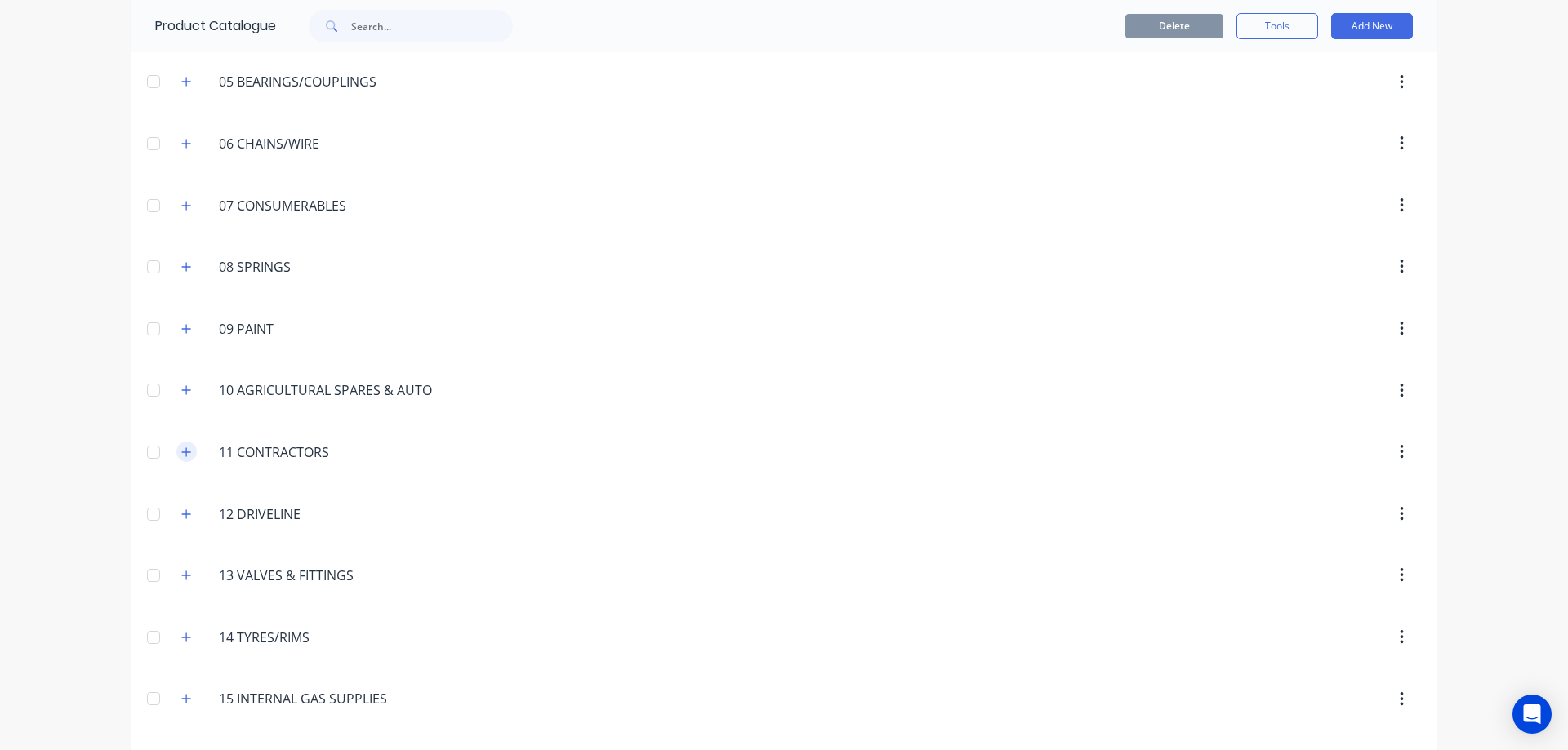
click at [182, 451] on icon "button" at bounding box center [186, 452] width 9 height 11
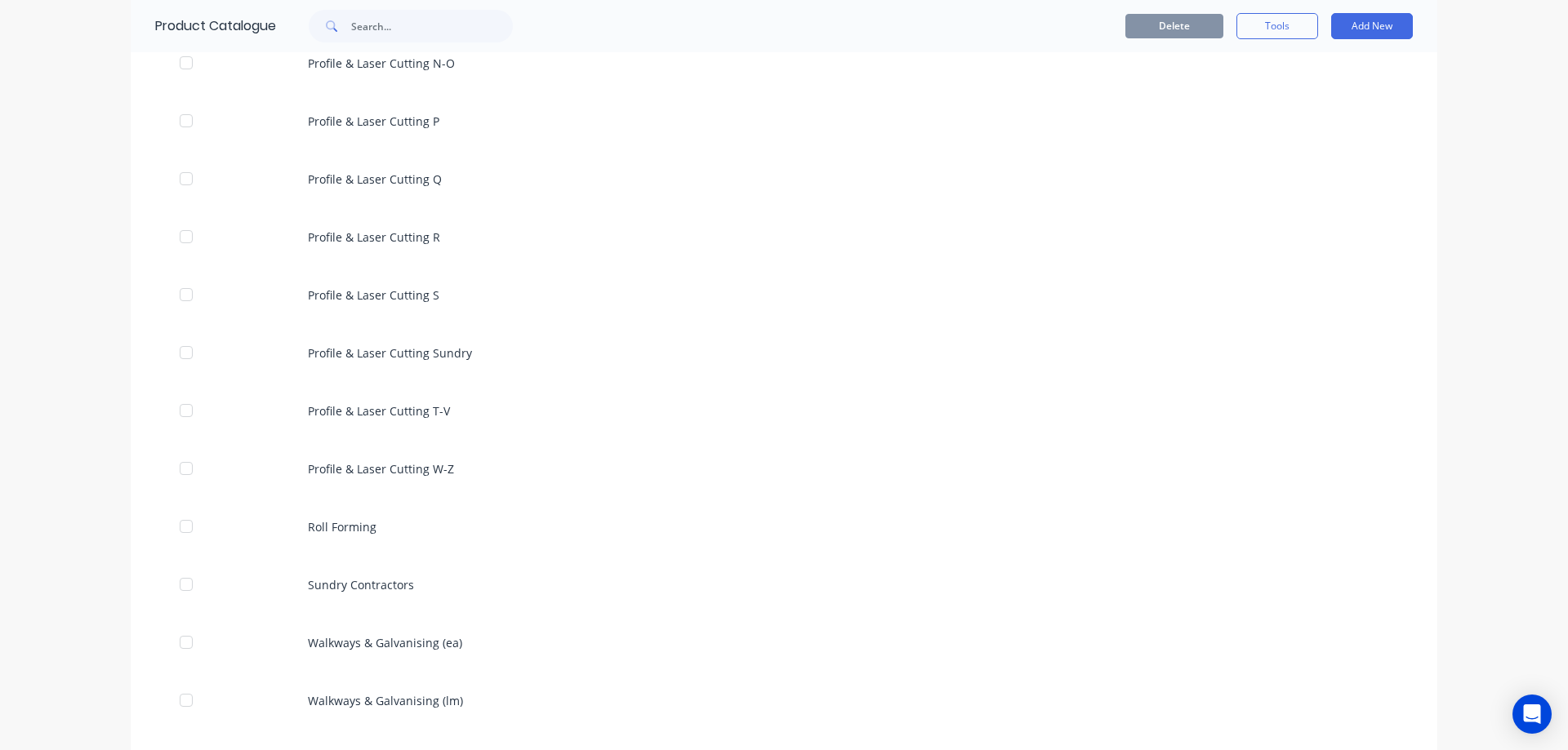
scroll to position [1878, 0]
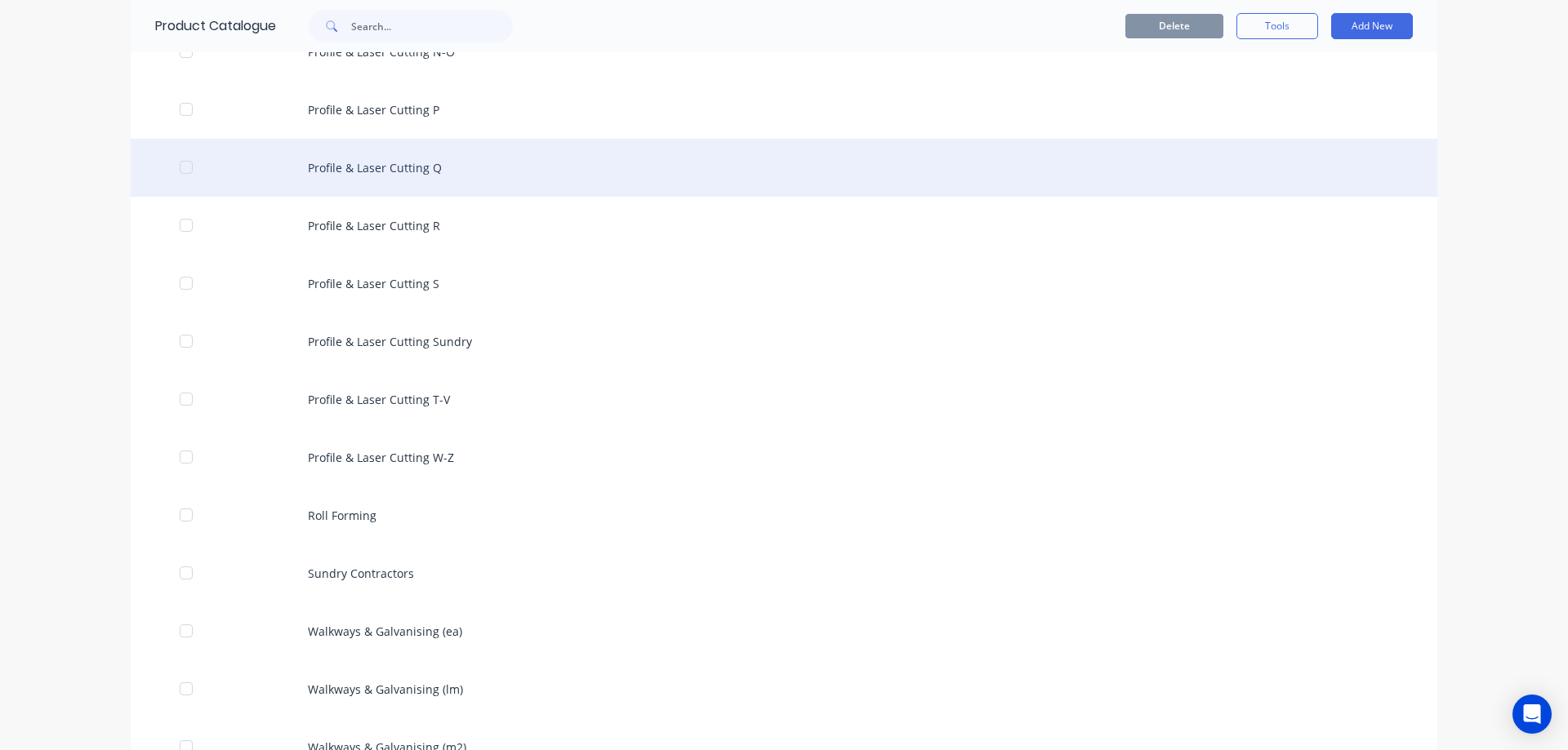
click at [448, 187] on div "Profile & Laser Cutting Q" at bounding box center [784, 168] width 1307 height 58
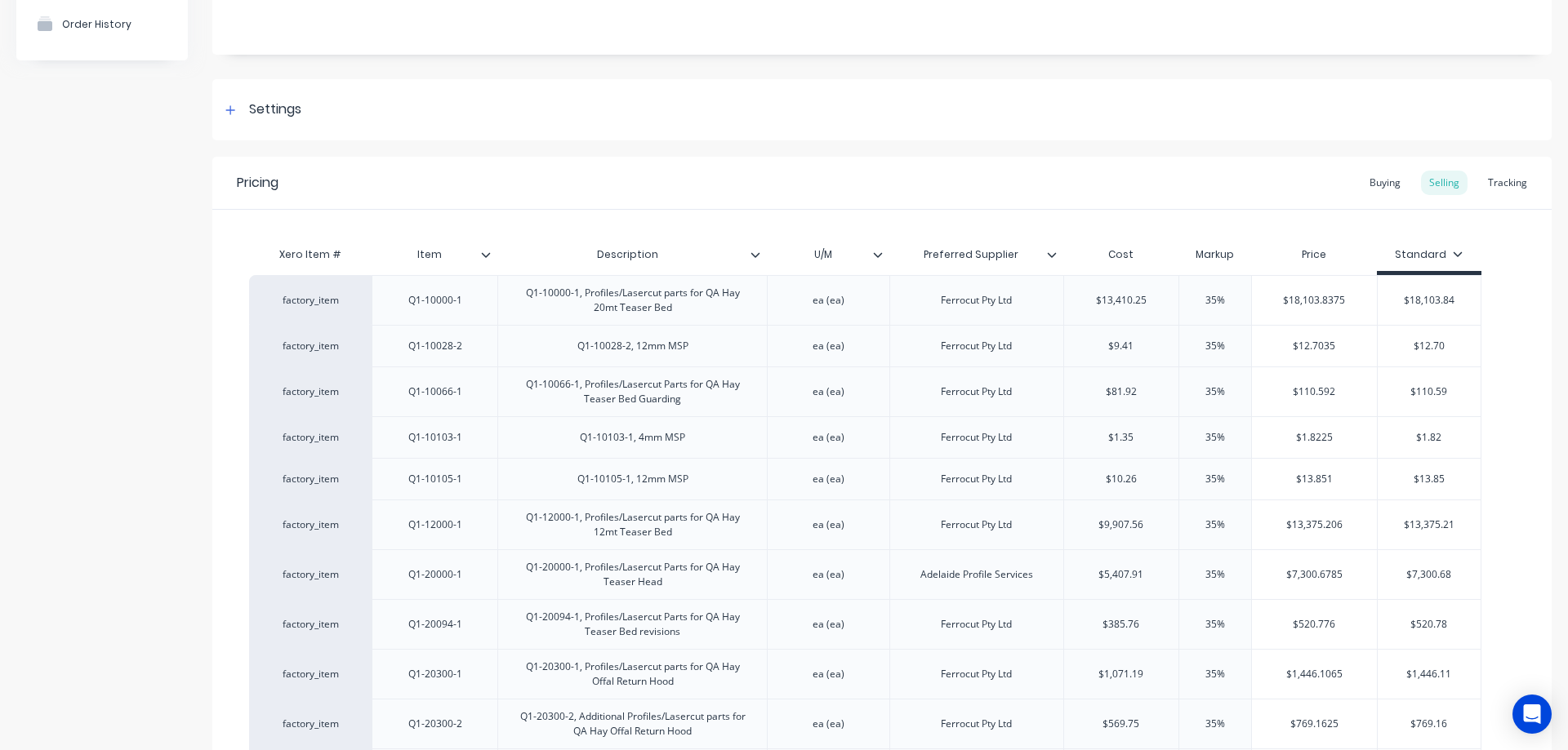
scroll to position [164, 0]
click at [1515, 174] on div "Tracking" at bounding box center [1507, 181] width 55 height 24
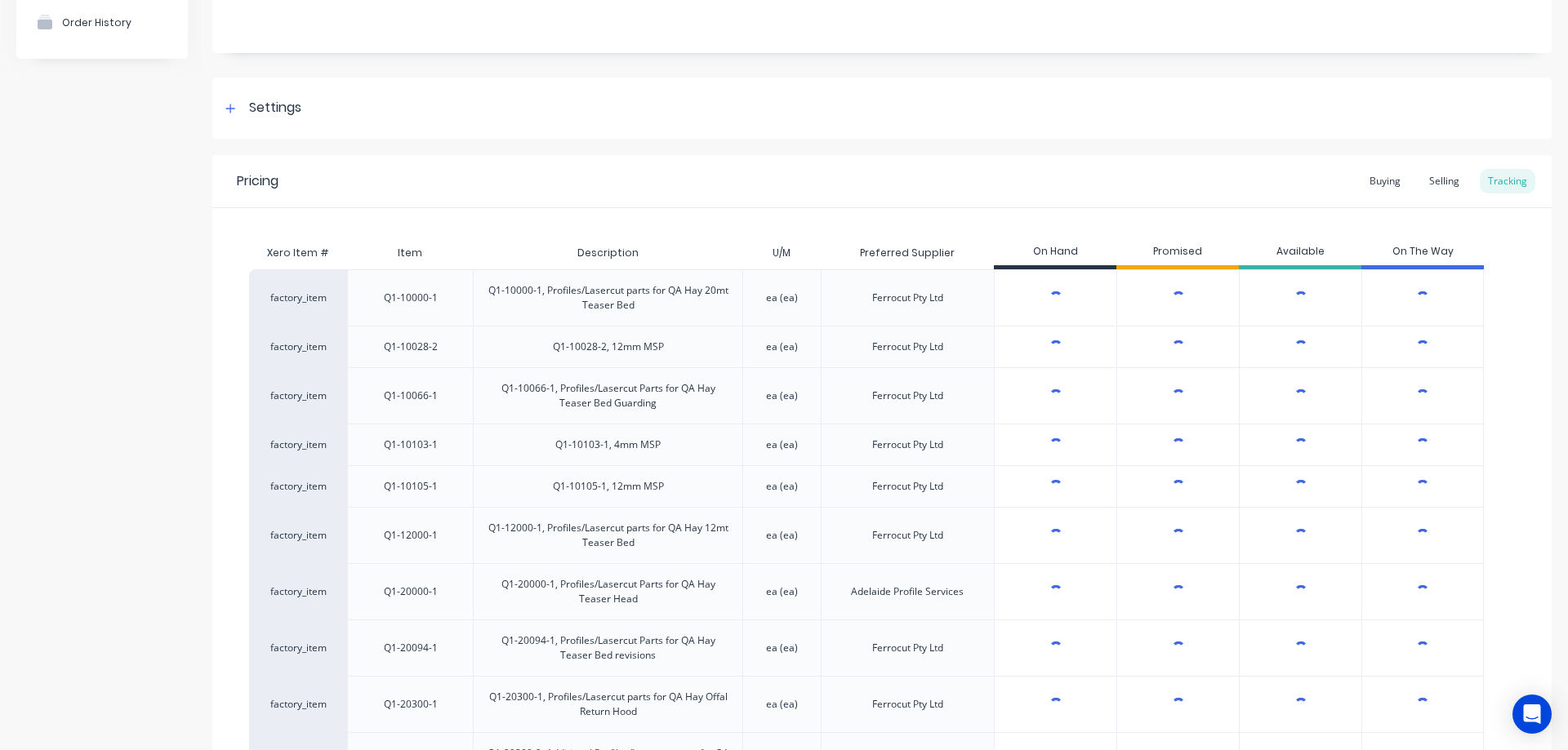
type textarea "x"
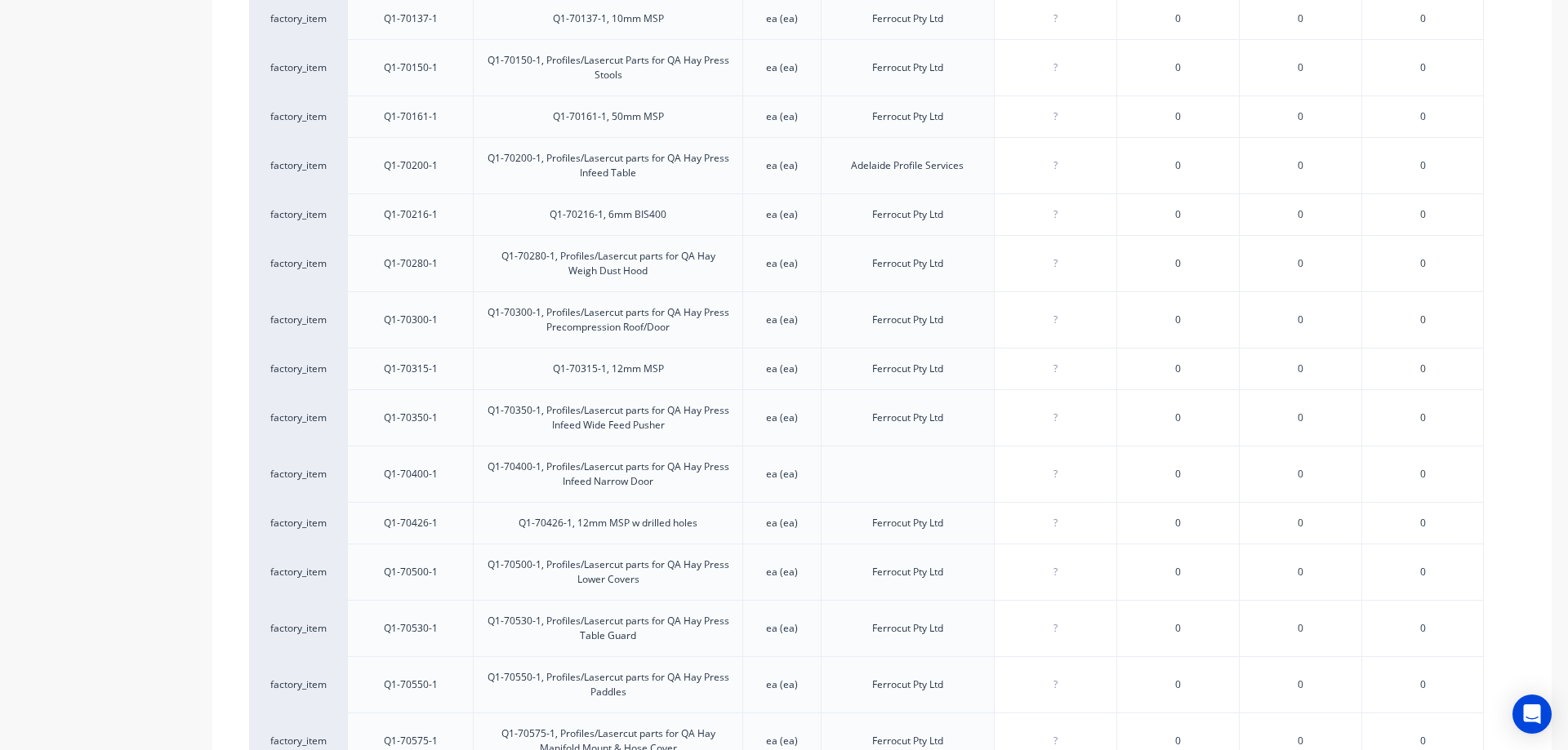
scroll to position [2613, 0]
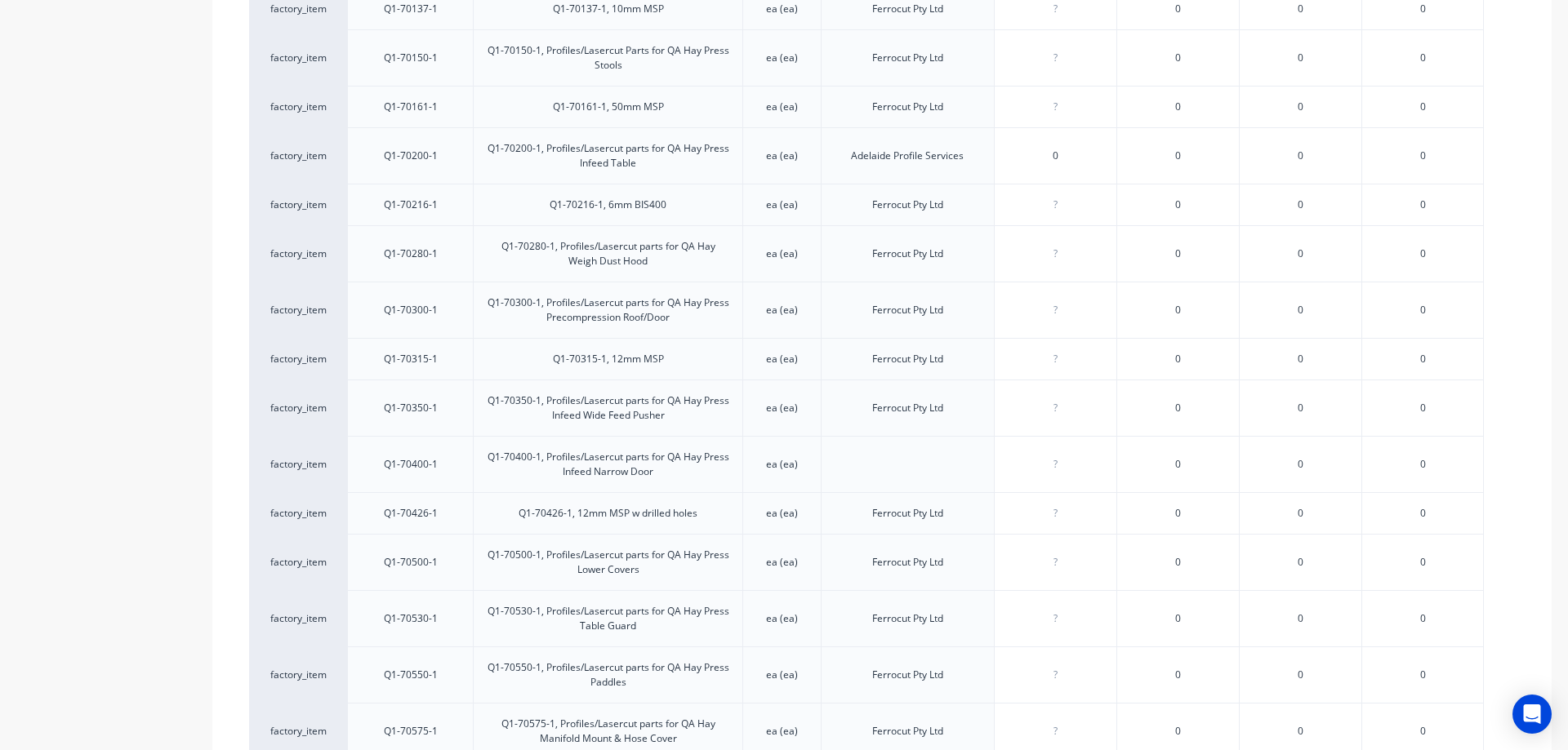
drag, startPoint x: 1060, startPoint y: 160, endPoint x: 1040, endPoint y: 160, distance: 20.0
click at [1040, 160] on input "0" at bounding box center [1055, 156] width 121 height 15
type input "1"
type textarea "x"
type input "1"
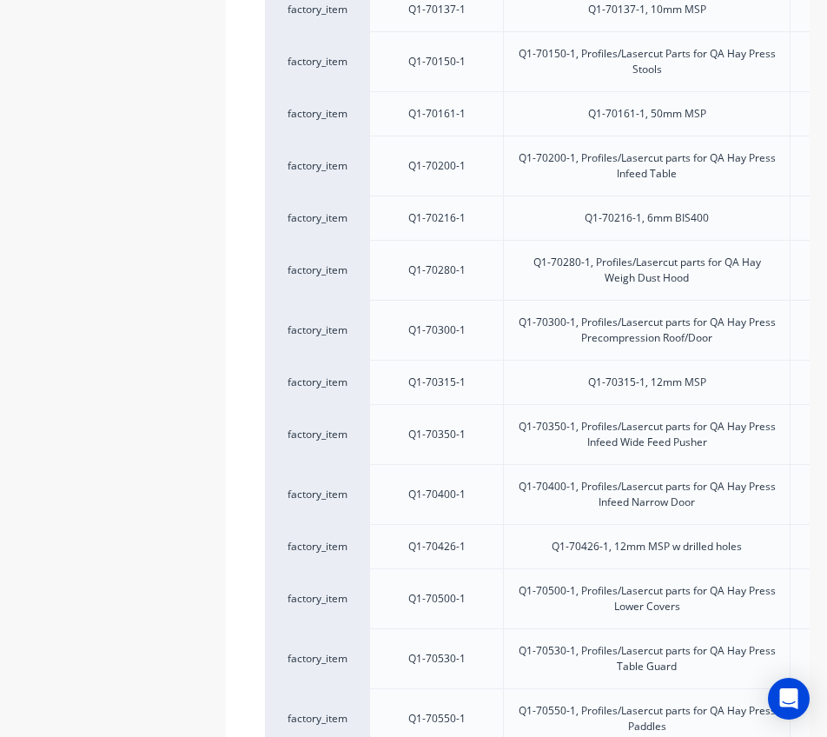
type textarea "x"
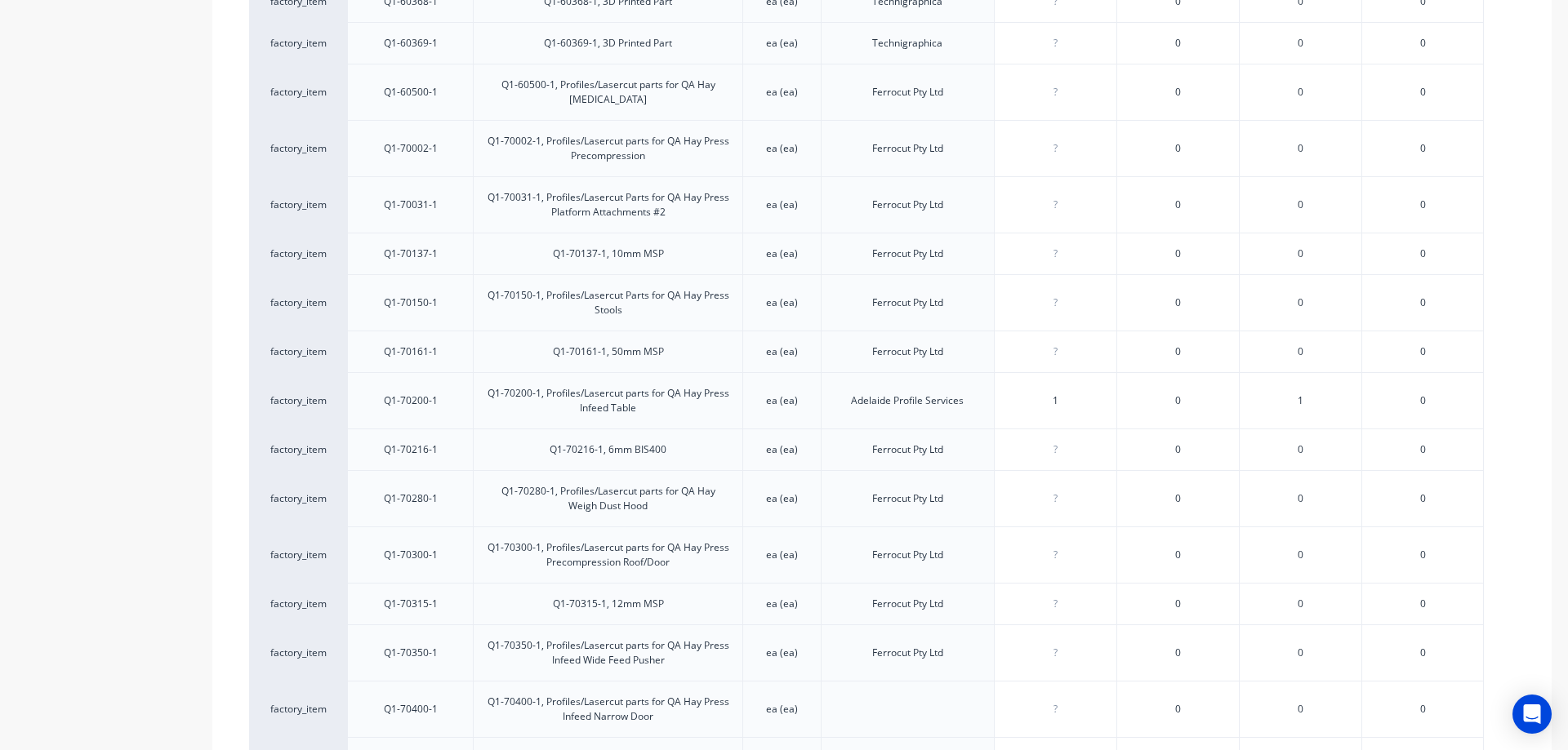
scroll to position [2122, 0]
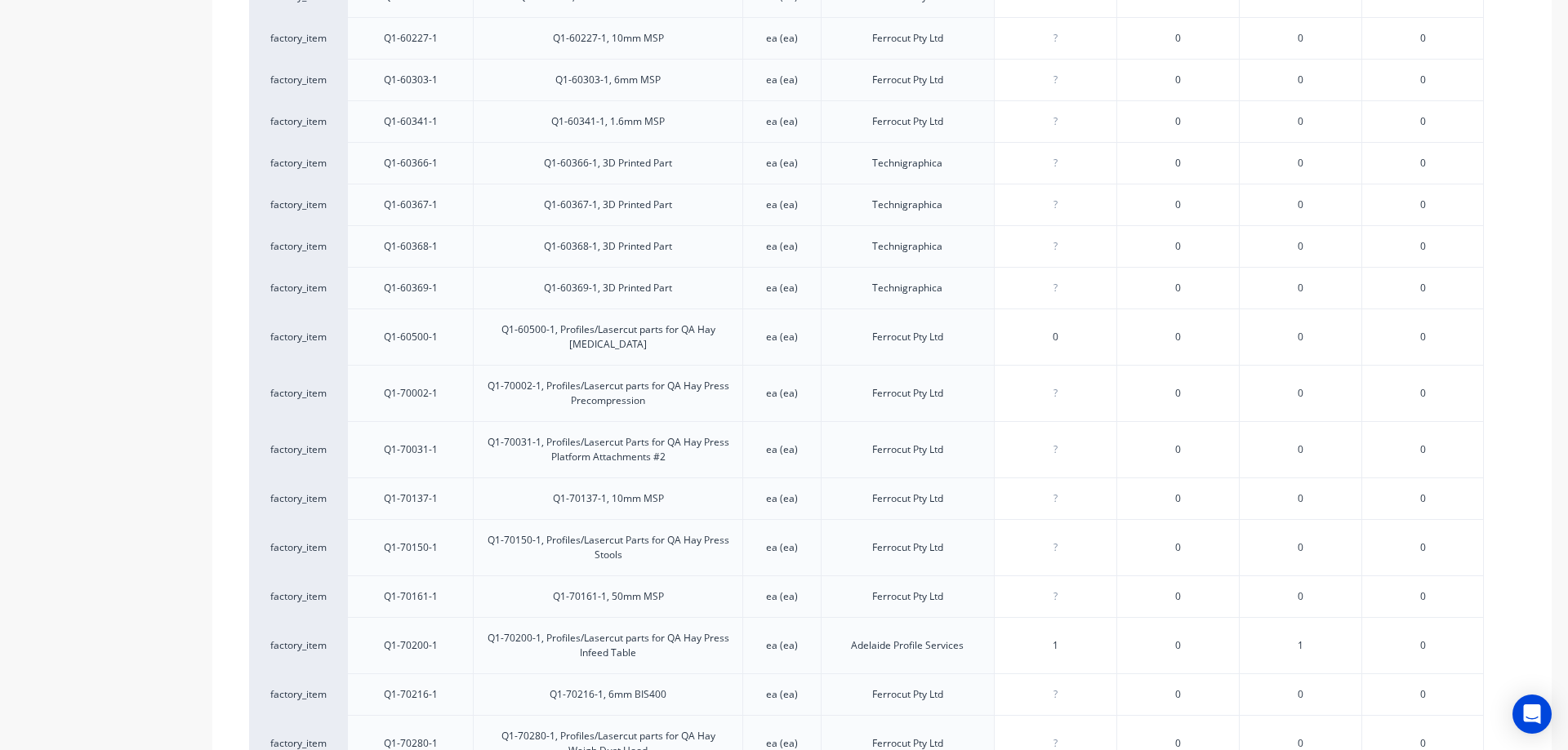
drag, startPoint x: 1078, startPoint y: 343, endPoint x: 1052, endPoint y: 345, distance: 26.1
click at [1052, 345] on div "? 0" at bounding box center [1055, 336] width 121 height 40
type input "1"
drag, startPoint x: 1078, startPoint y: 388, endPoint x: 1057, endPoint y: 391, distance: 21.2
click at [1057, 391] on input "0" at bounding box center [1055, 394] width 121 height 15
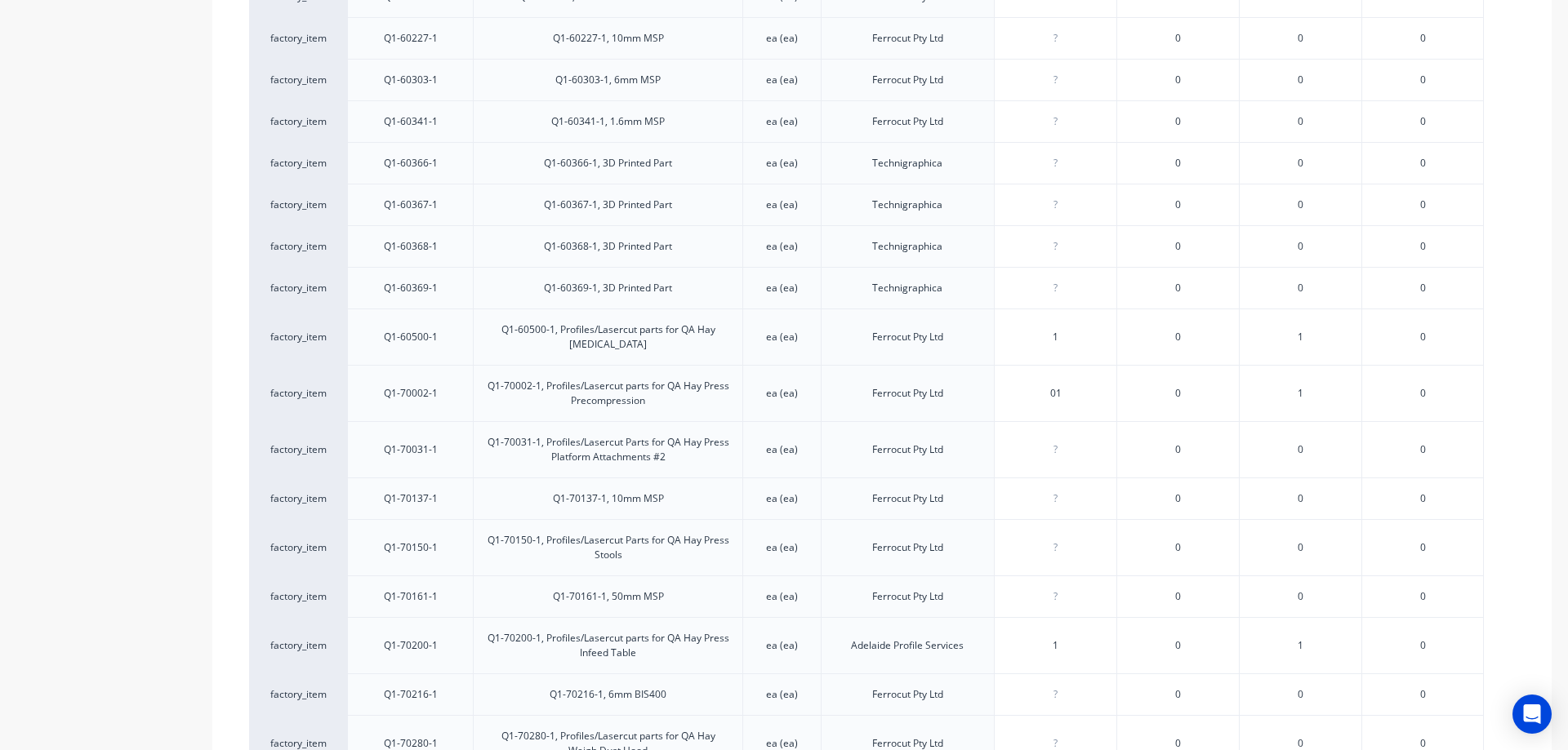
type input "01"
drag, startPoint x: 1070, startPoint y: 445, endPoint x: 1042, endPoint y: 445, distance: 28.0
click at [1042, 445] on input "0" at bounding box center [1055, 450] width 121 height 15
type input "2"
click at [1078, 484] on div "?" at bounding box center [1055, 498] width 121 height 40
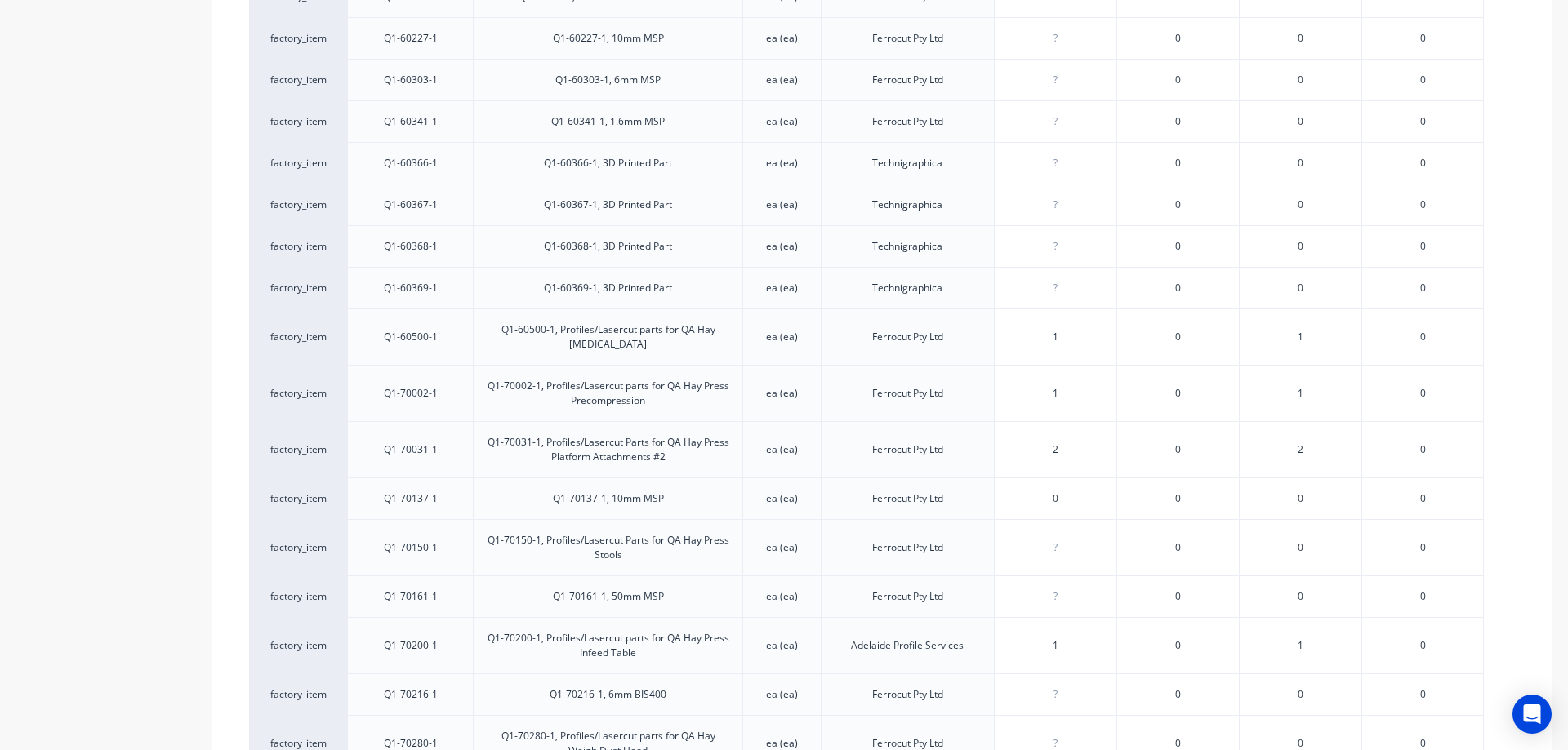
drag, startPoint x: 1071, startPoint y: 500, endPoint x: 1023, endPoint y: 501, distance: 48.0
click at [1023, 501] on input "0" at bounding box center [1055, 499] width 121 height 15
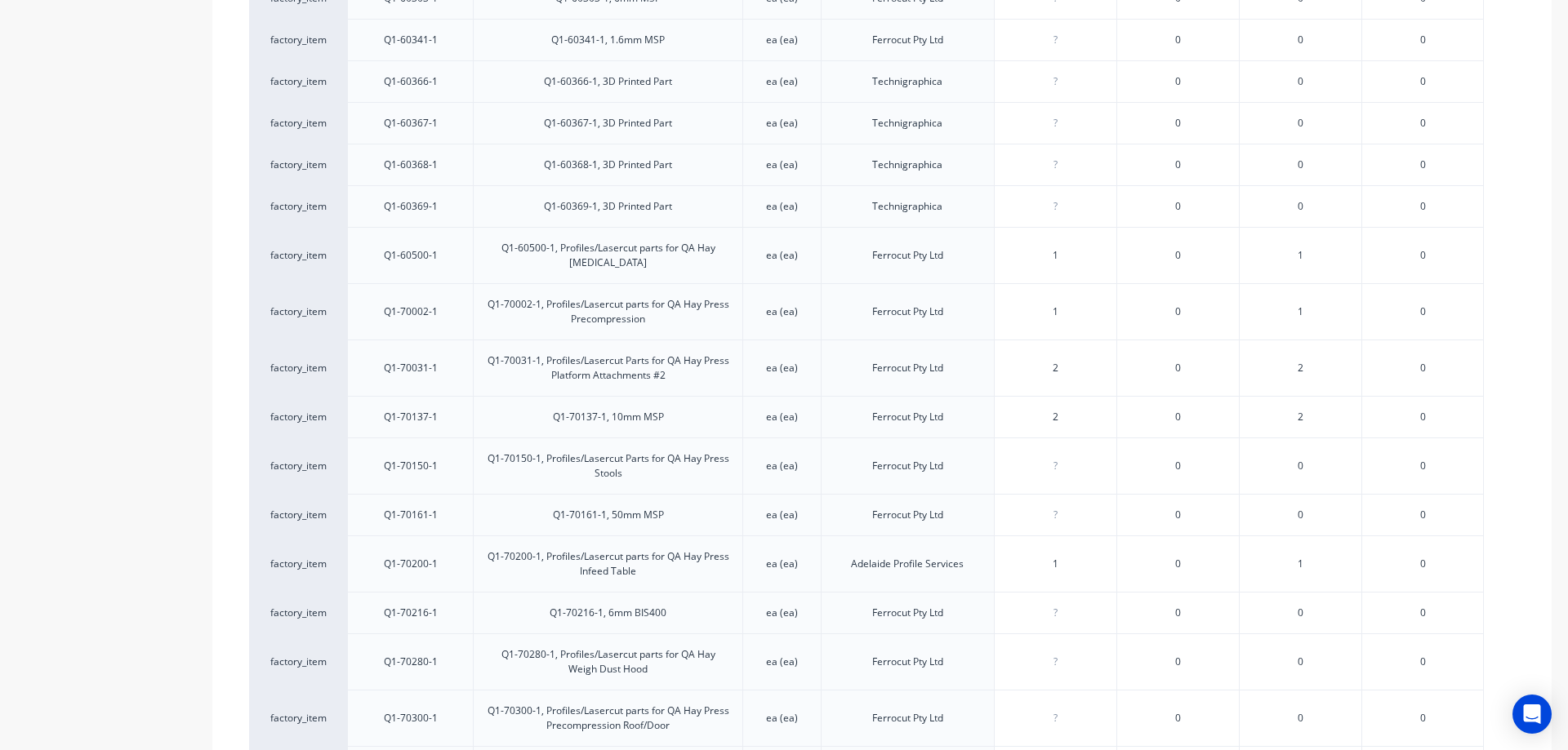
type input "2"
drag, startPoint x: 1066, startPoint y: 510, endPoint x: 1041, endPoint y: 511, distance: 25.0
click at [1041, 511] on input "0" at bounding box center [1055, 515] width 121 height 15
type input "2"
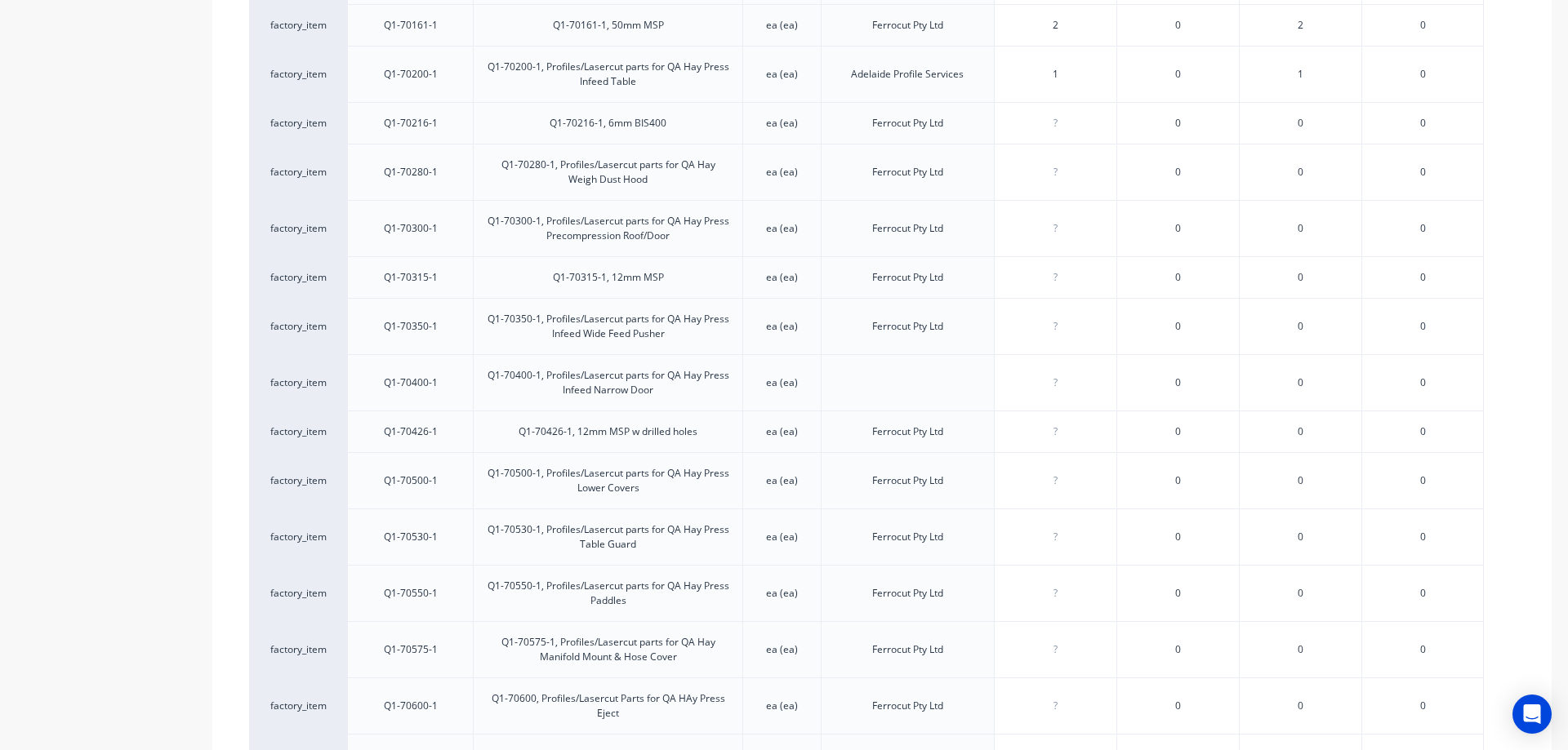
scroll to position [2775, 0]
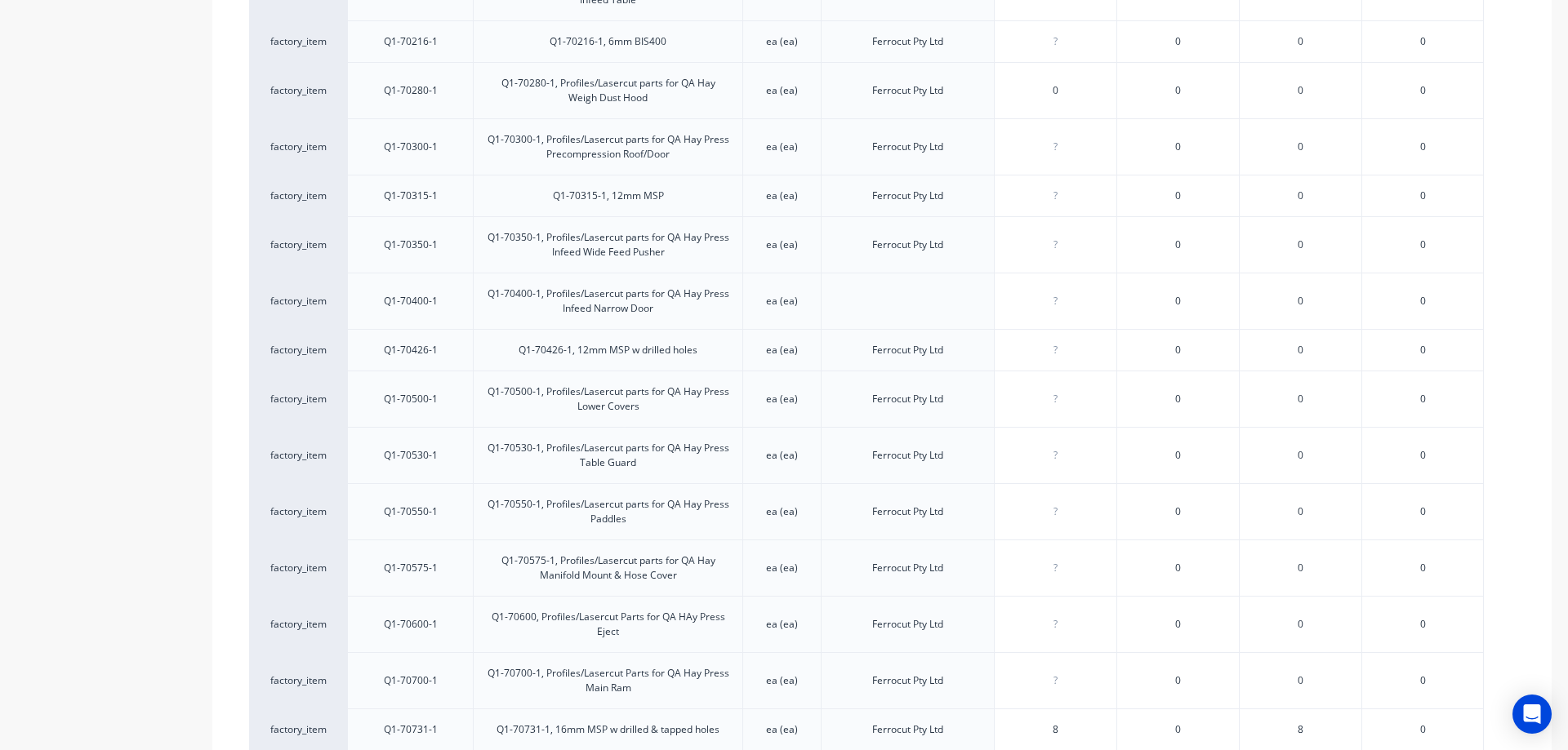
drag, startPoint x: 1060, startPoint y: 93, endPoint x: 1050, endPoint y: 92, distance: 10.0
click at [1050, 92] on input "0" at bounding box center [1055, 91] width 121 height 15
type input "1"
drag, startPoint x: 1060, startPoint y: 146, endPoint x: 1046, endPoint y: 145, distance: 14.0
click at [1046, 145] on input "0" at bounding box center [1055, 148] width 121 height 15
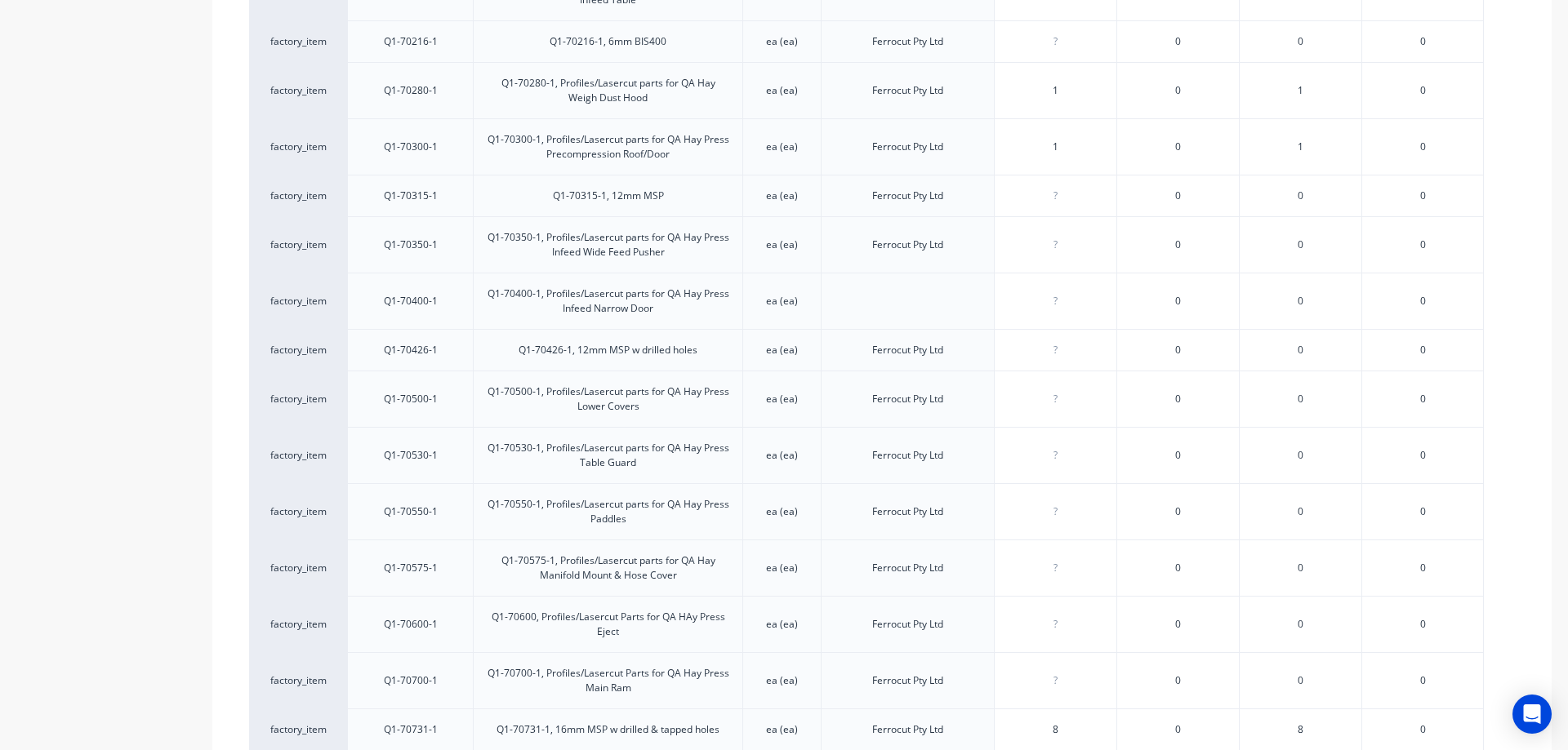
type input "1"
drag, startPoint x: 1068, startPoint y: 242, endPoint x: 1045, endPoint y: 242, distance: 23.0
click at [1045, 242] on input "0" at bounding box center [1055, 245] width 121 height 15
type input "1"
drag, startPoint x: 1072, startPoint y: 305, endPoint x: 1032, endPoint y: 307, distance: 40.0
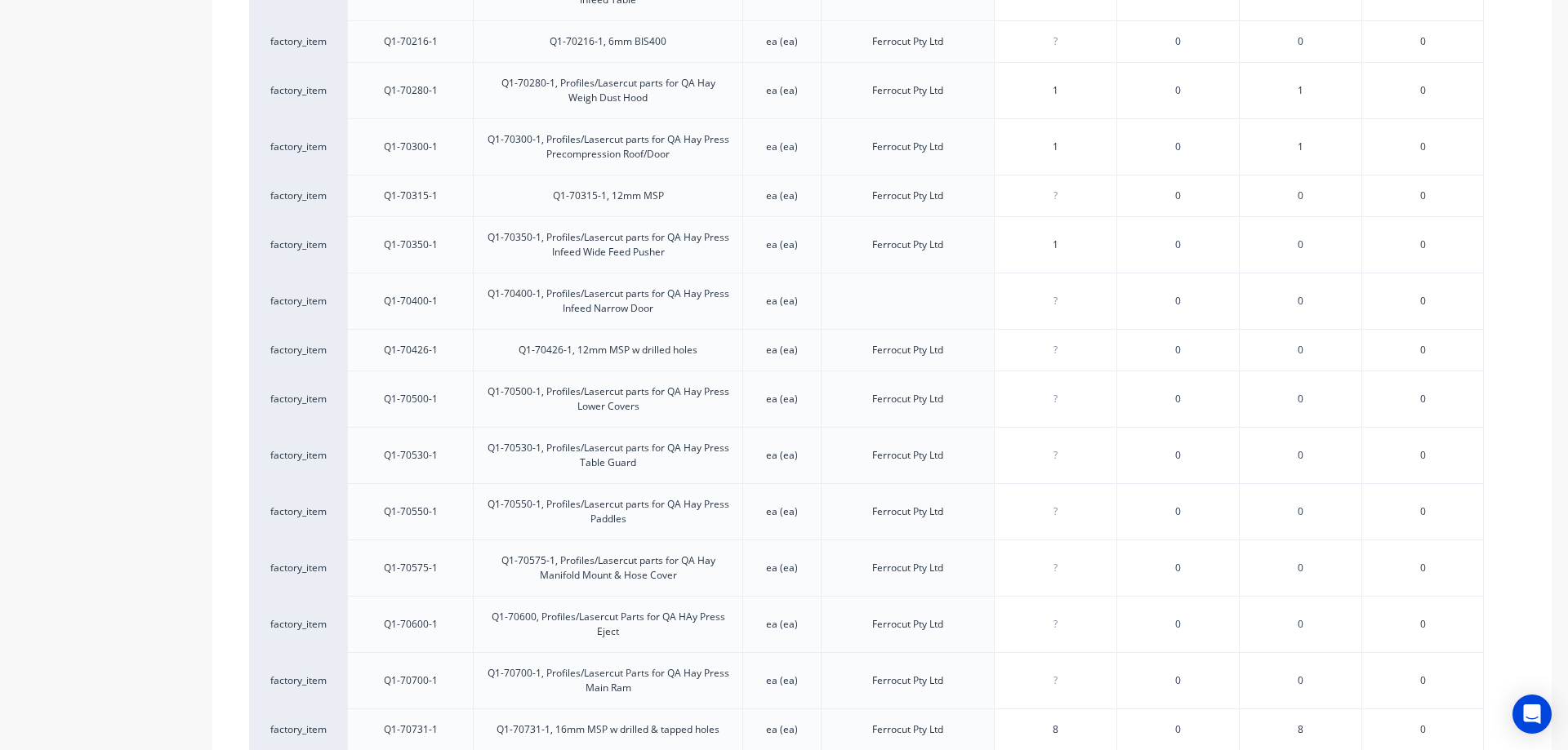
click at [1032, 307] on input "0" at bounding box center [1055, 302] width 121 height 15
type input "1"
drag, startPoint x: 1067, startPoint y: 394, endPoint x: 1038, endPoint y: 394, distance: 29.0
click at [1038, 394] on input "0" at bounding box center [1055, 399] width 121 height 15
type input "1"
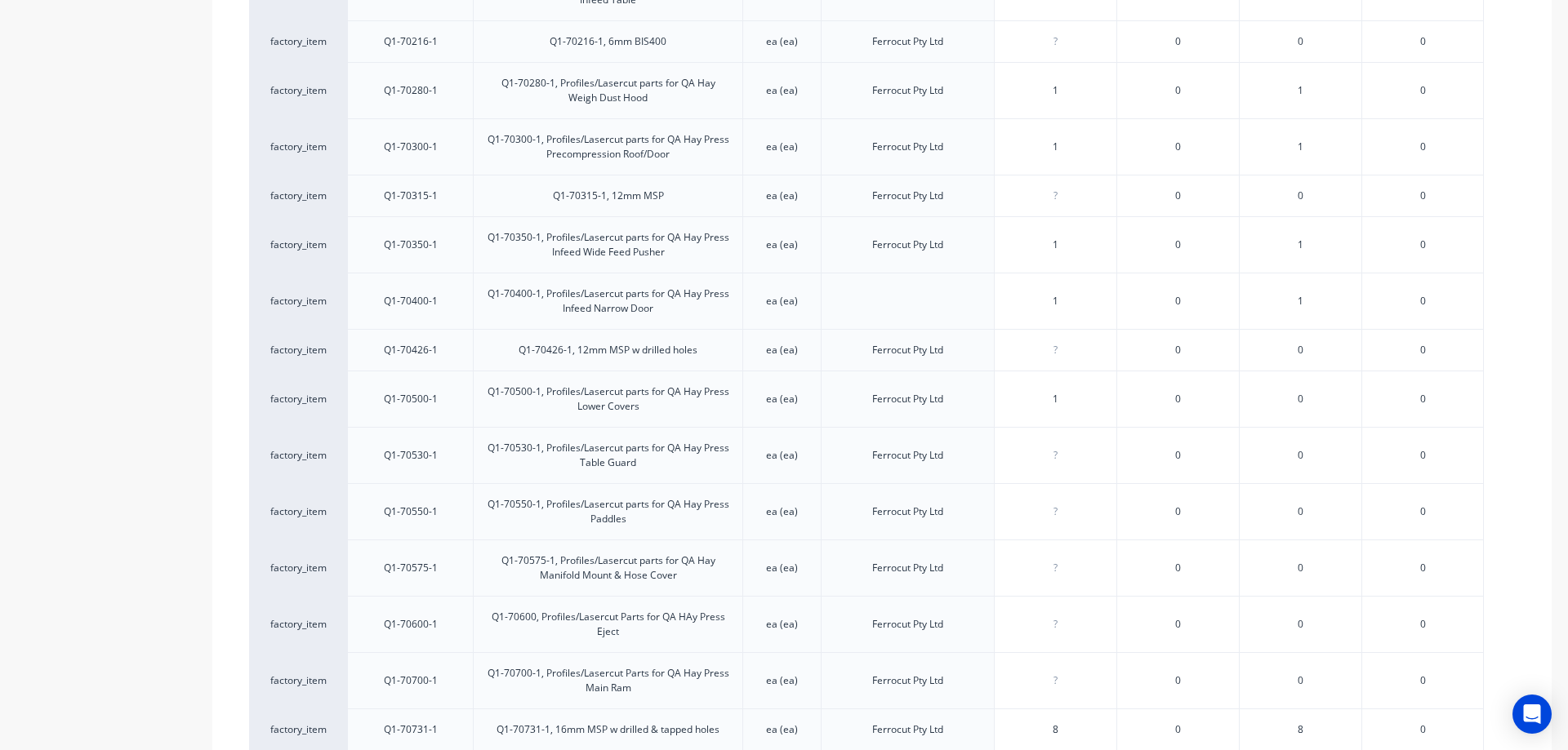
drag, startPoint x: 1063, startPoint y: 459, endPoint x: 1058, endPoint y: 509, distance: 50.2
click at [1035, 459] on input "0" at bounding box center [1055, 456] width 121 height 15
type input "1"
drag, startPoint x: 1068, startPoint y: 515, endPoint x: 1033, endPoint y: 520, distance: 35.4
click at [1047, 517] on input "number" at bounding box center [1055, 512] width 121 height 15
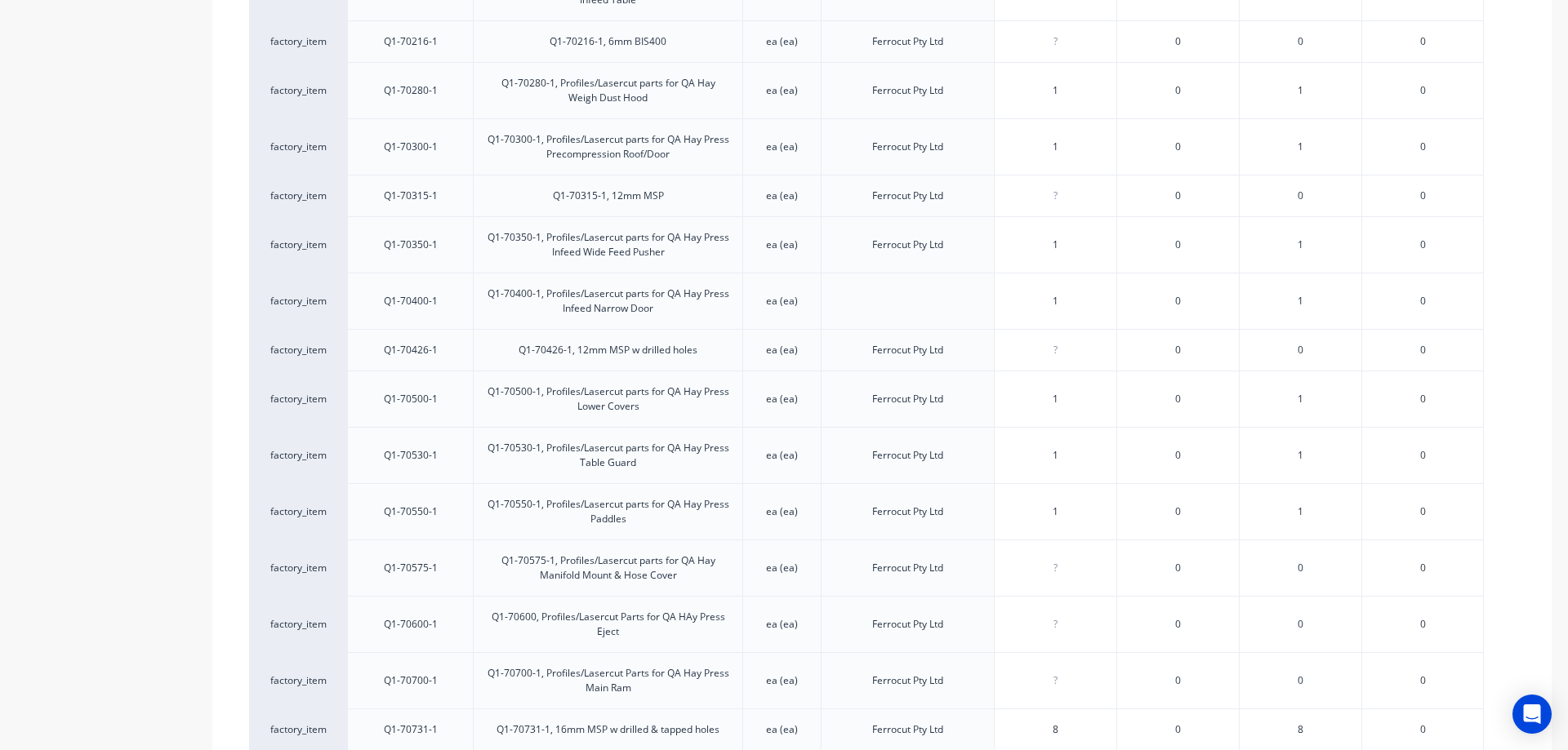
type input "1"
drag, startPoint x: 1071, startPoint y: 569, endPoint x: 1049, endPoint y: 568, distance: 22.0
click at [1049, 568] on input "0" at bounding box center [1055, 569] width 121 height 15
type input "1"
drag, startPoint x: 1079, startPoint y: 628, endPoint x: 1042, endPoint y: 629, distance: 37.0
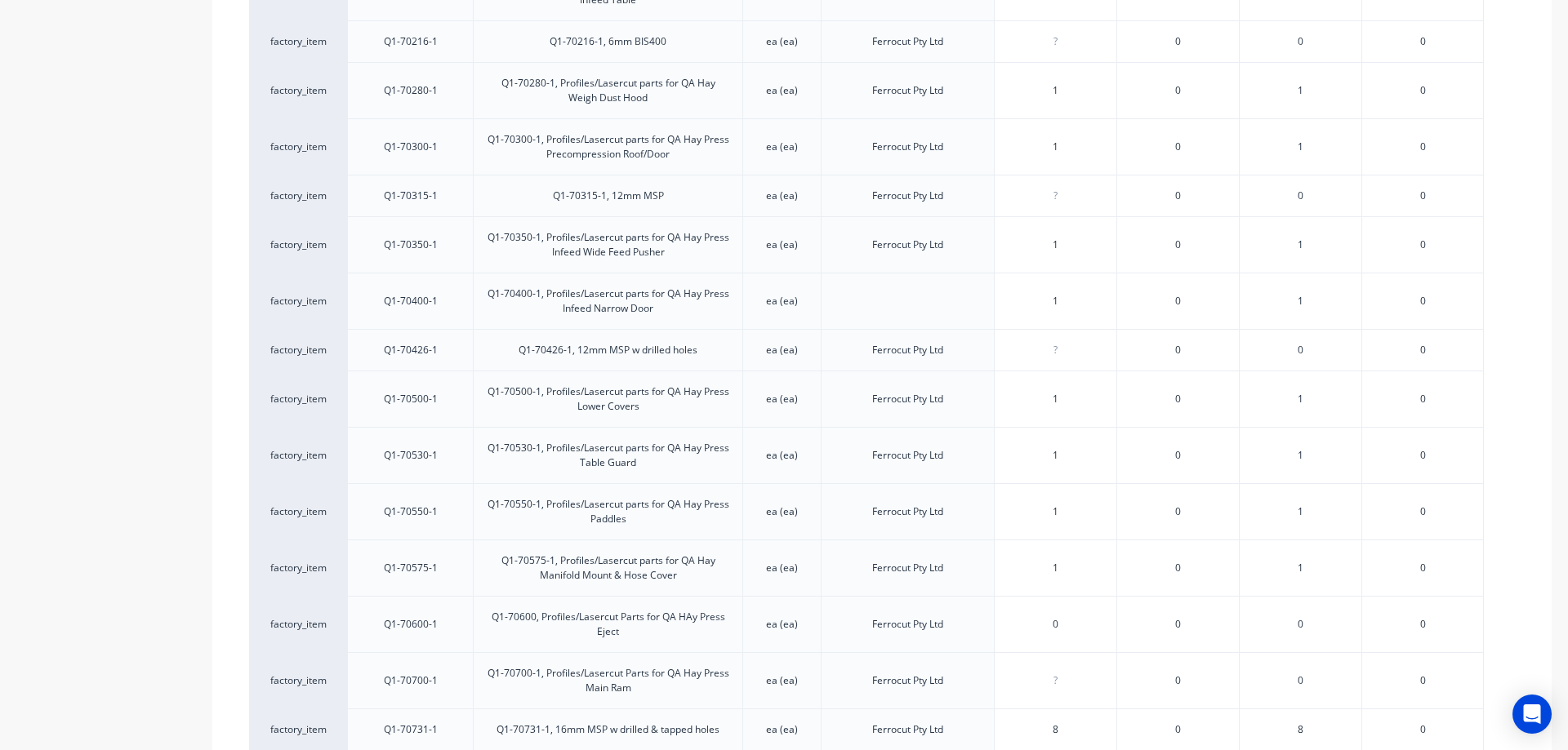
click at [1042, 629] on input "0" at bounding box center [1055, 625] width 121 height 15
type input "1"
drag, startPoint x: 1066, startPoint y: 684, endPoint x: 1091, endPoint y: 602, distance: 85.7
click at [1043, 687] on input "number" at bounding box center [1055, 681] width 121 height 15
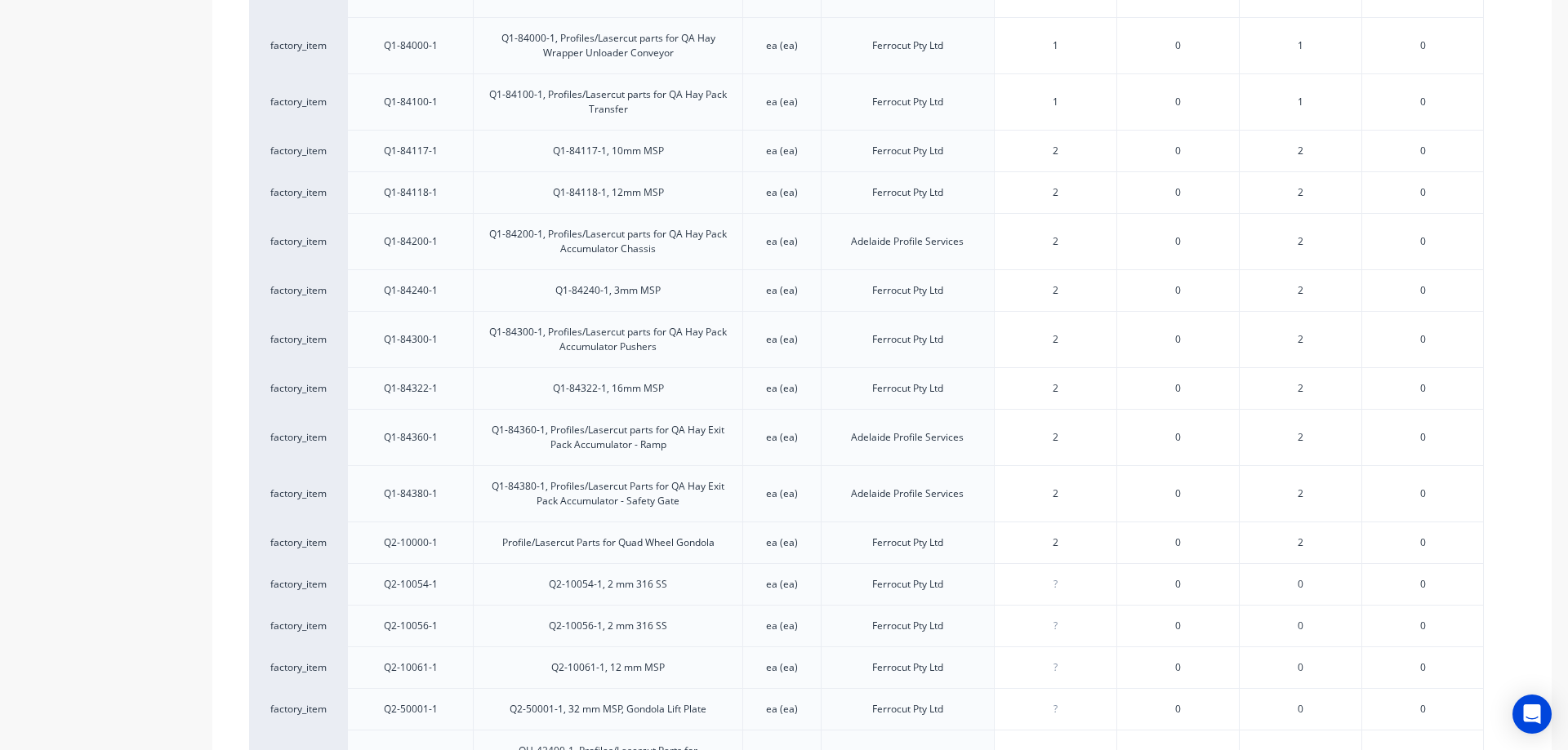
scroll to position [7021, 0]
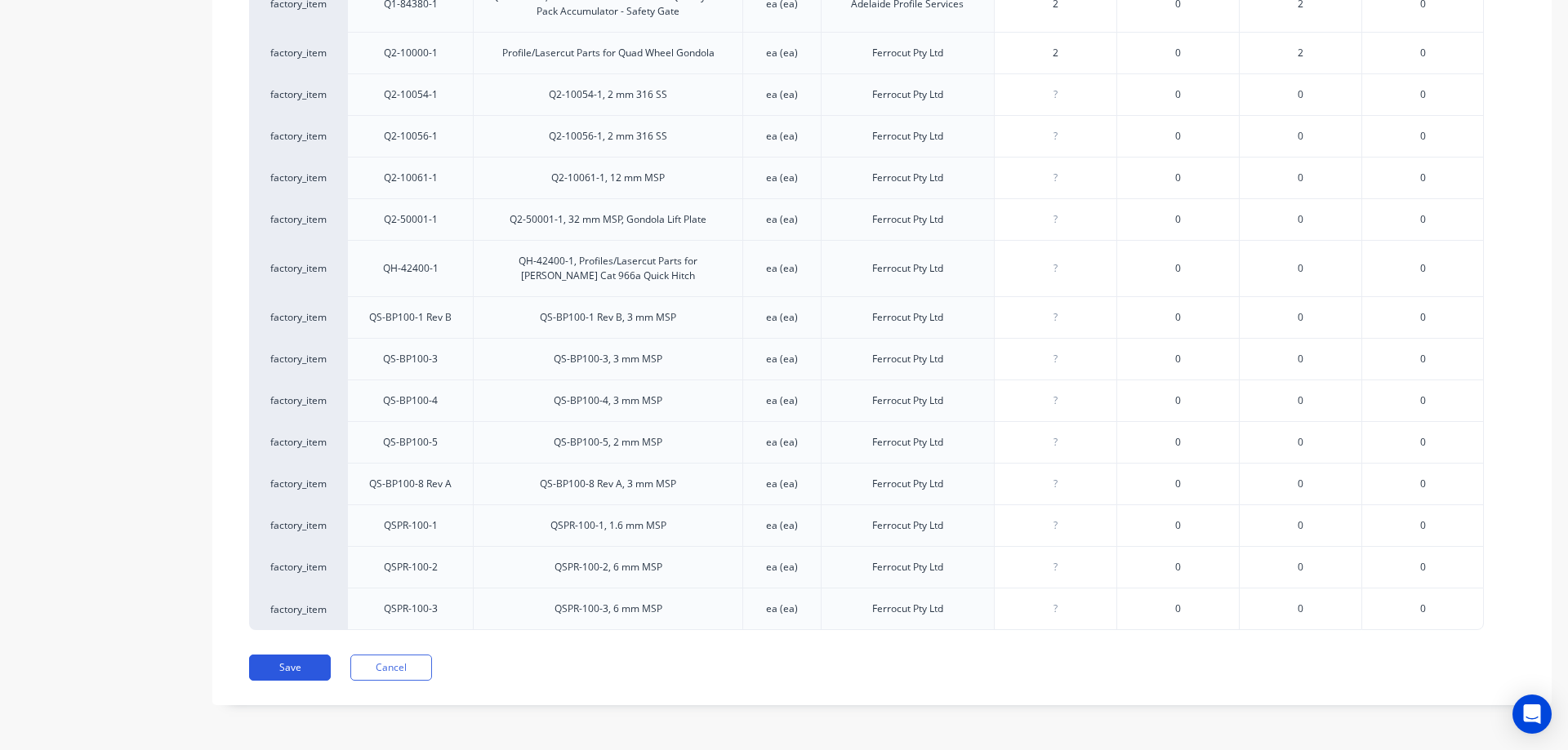
type input "1"
click at [297, 675] on button "Save" at bounding box center [290, 668] width 82 height 26
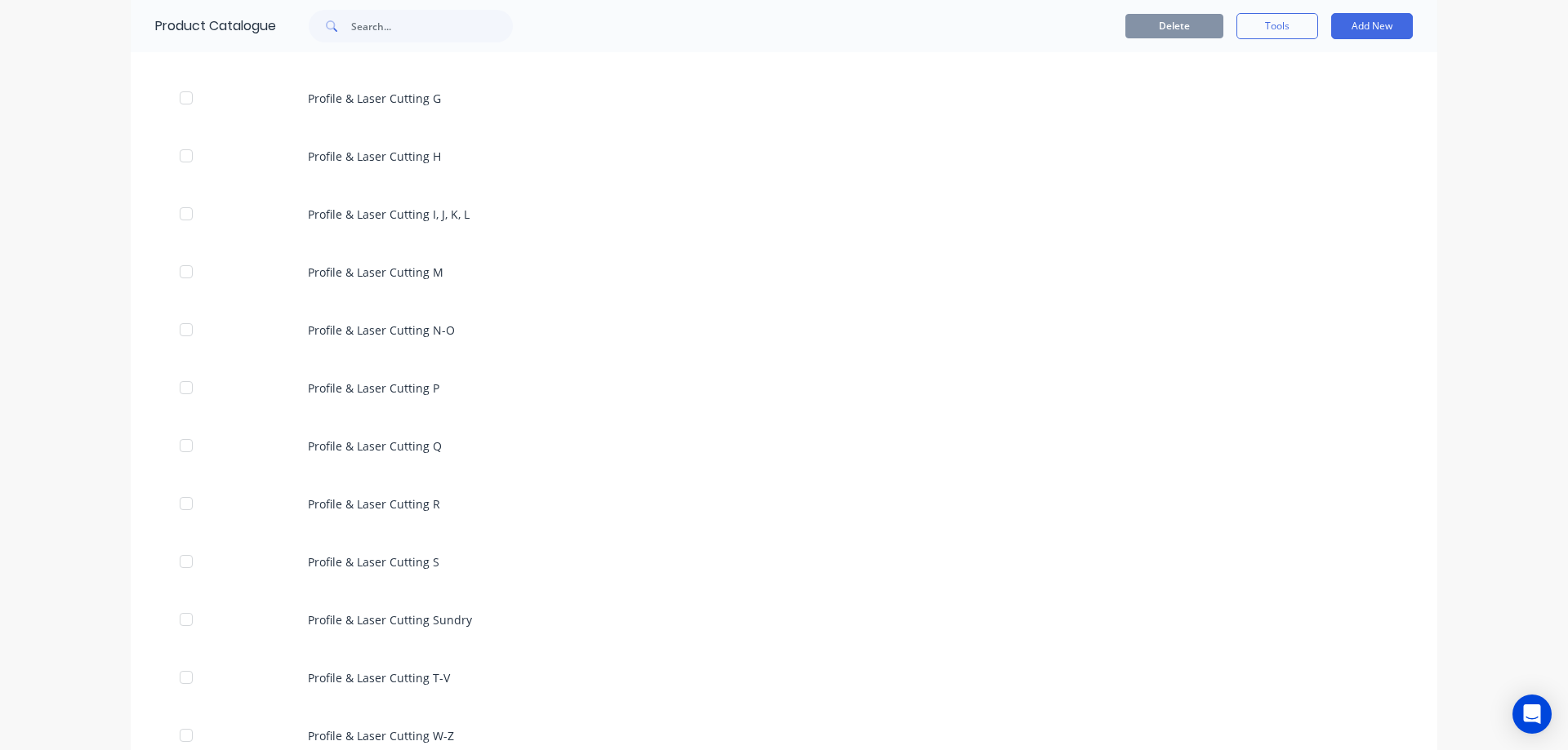
scroll to position [1633, 0]
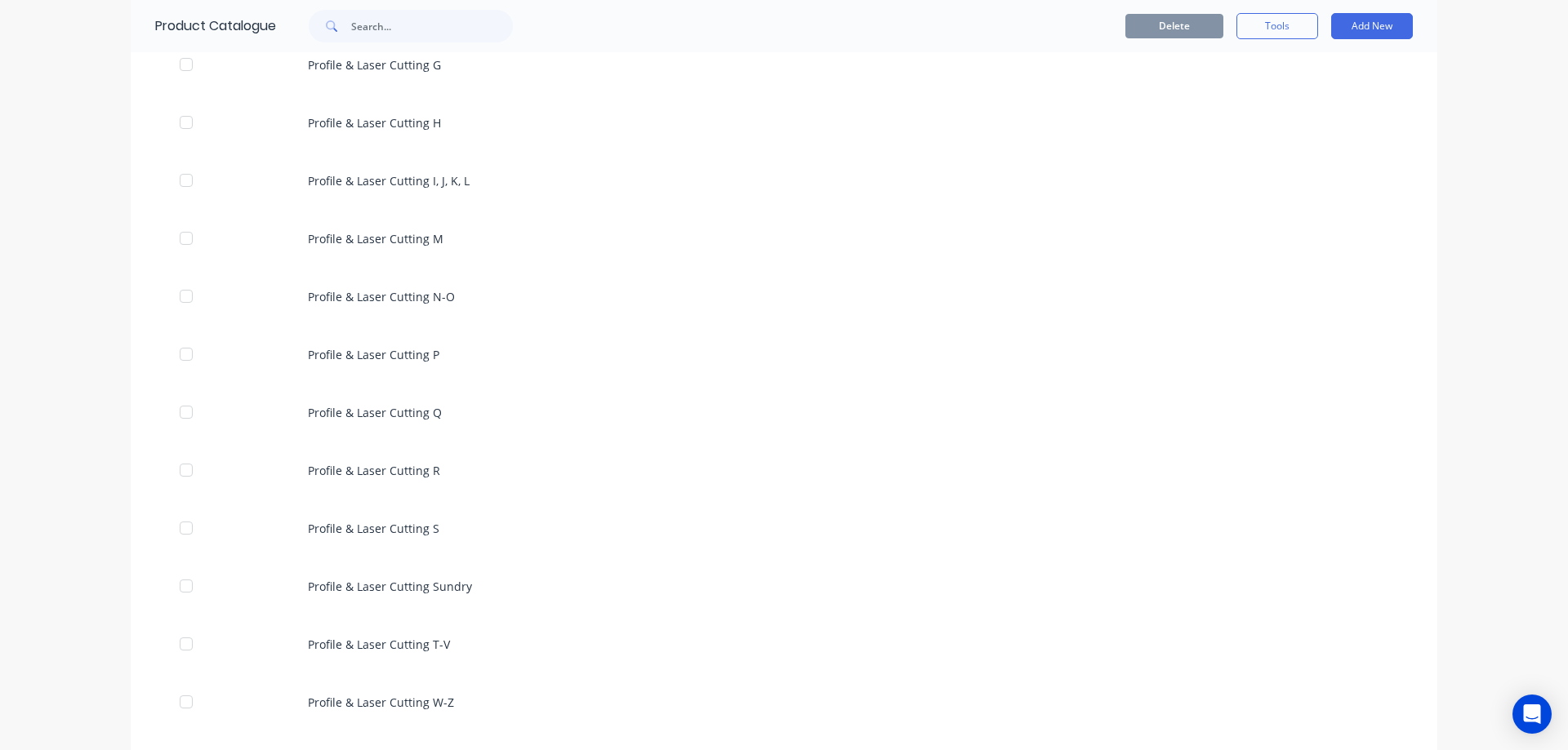
click at [778, 403] on div "Profile & Laser Cutting Q" at bounding box center [784, 413] width 1307 height 58
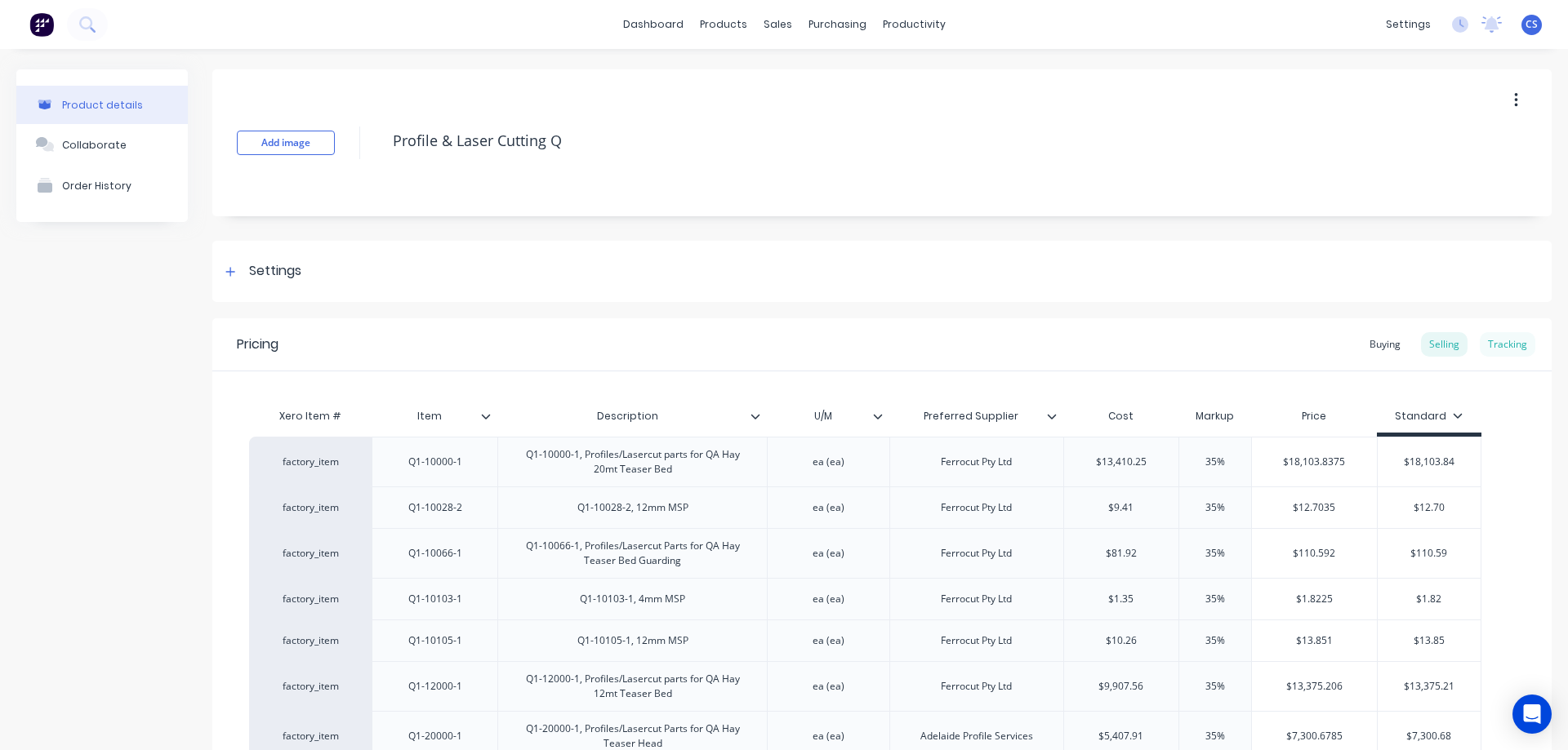
click at [1497, 345] on div "Tracking" at bounding box center [1507, 345] width 55 height 24
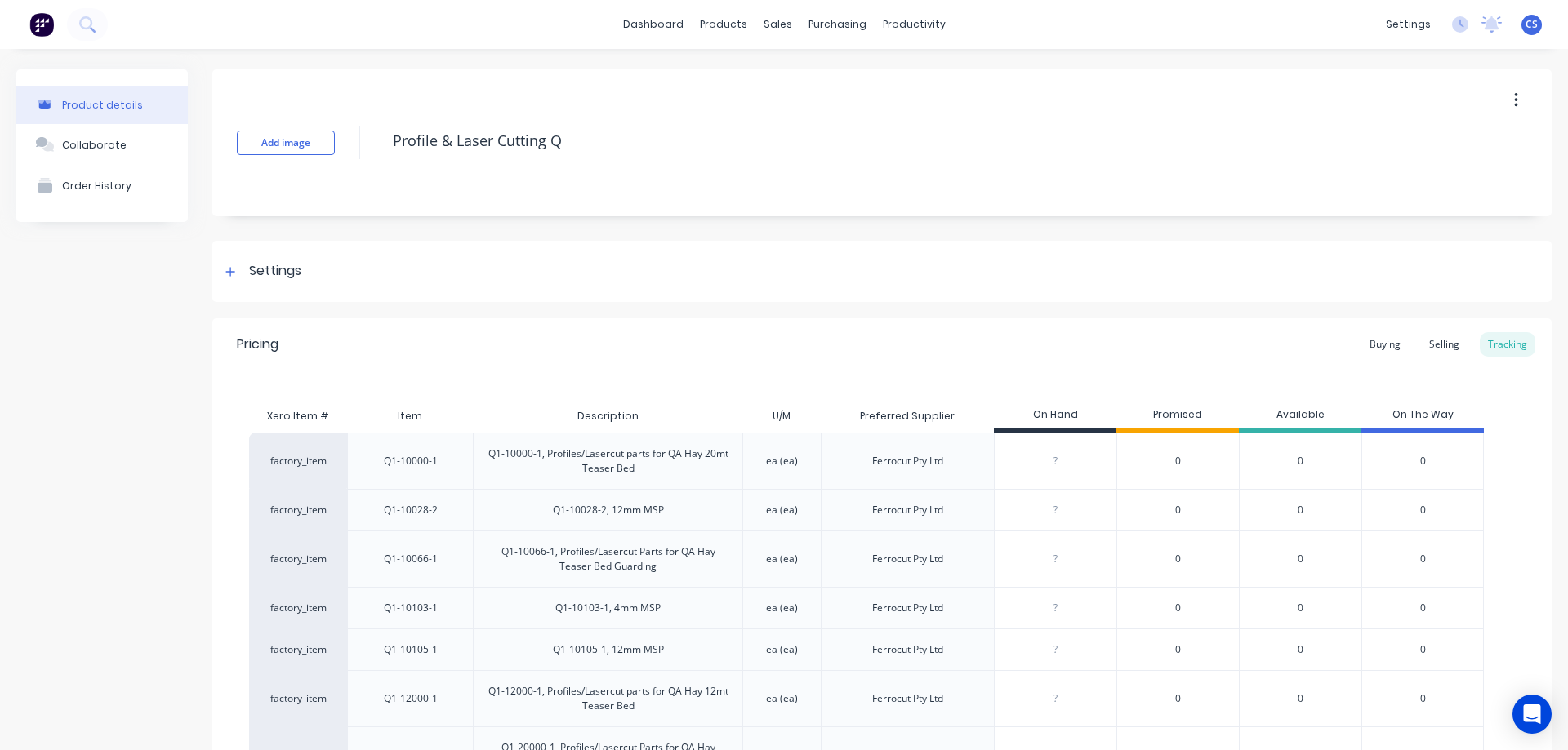
click at [41, 22] on img at bounding box center [41, 24] width 24 height 24
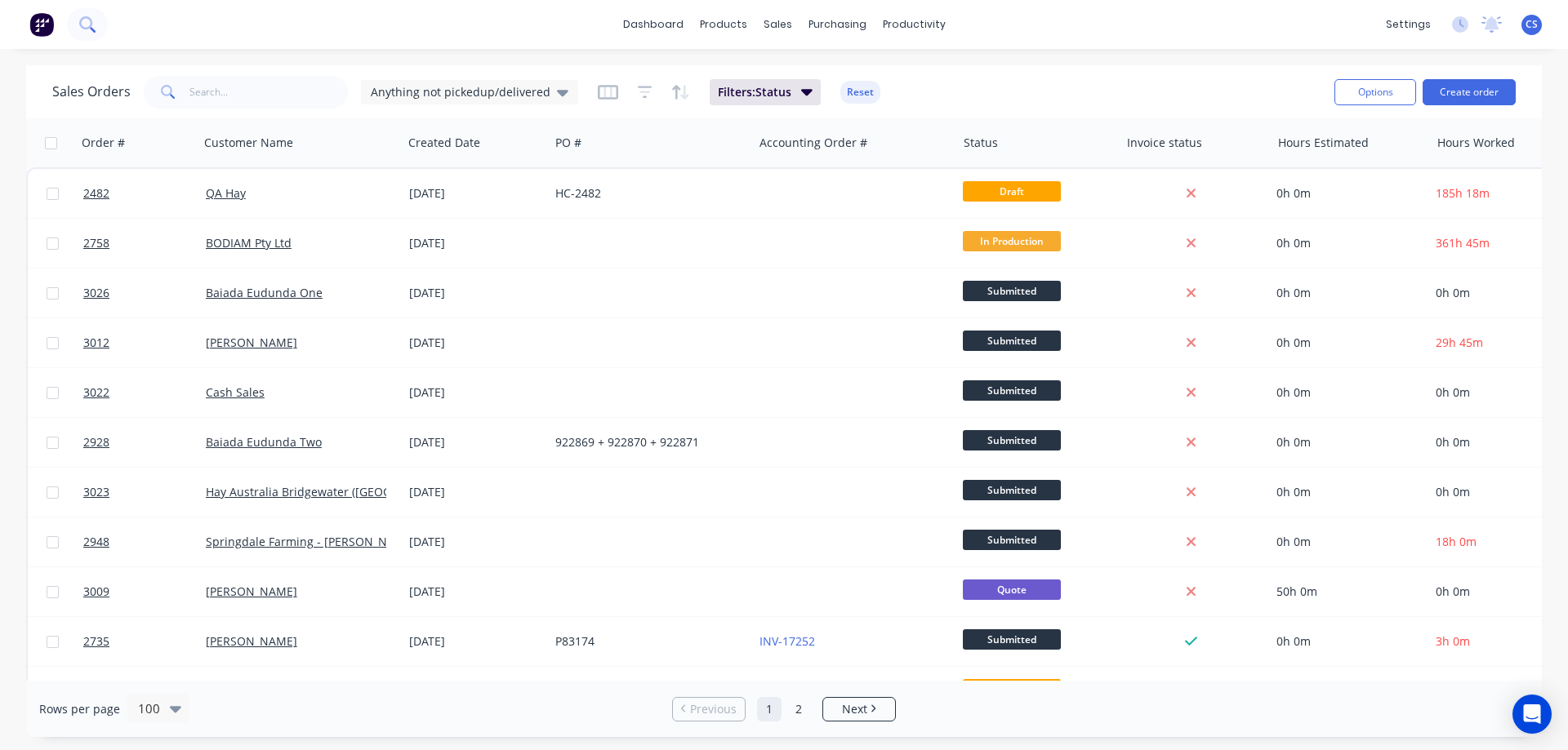
click at [90, 22] on icon at bounding box center [86, 23] width 13 height 13
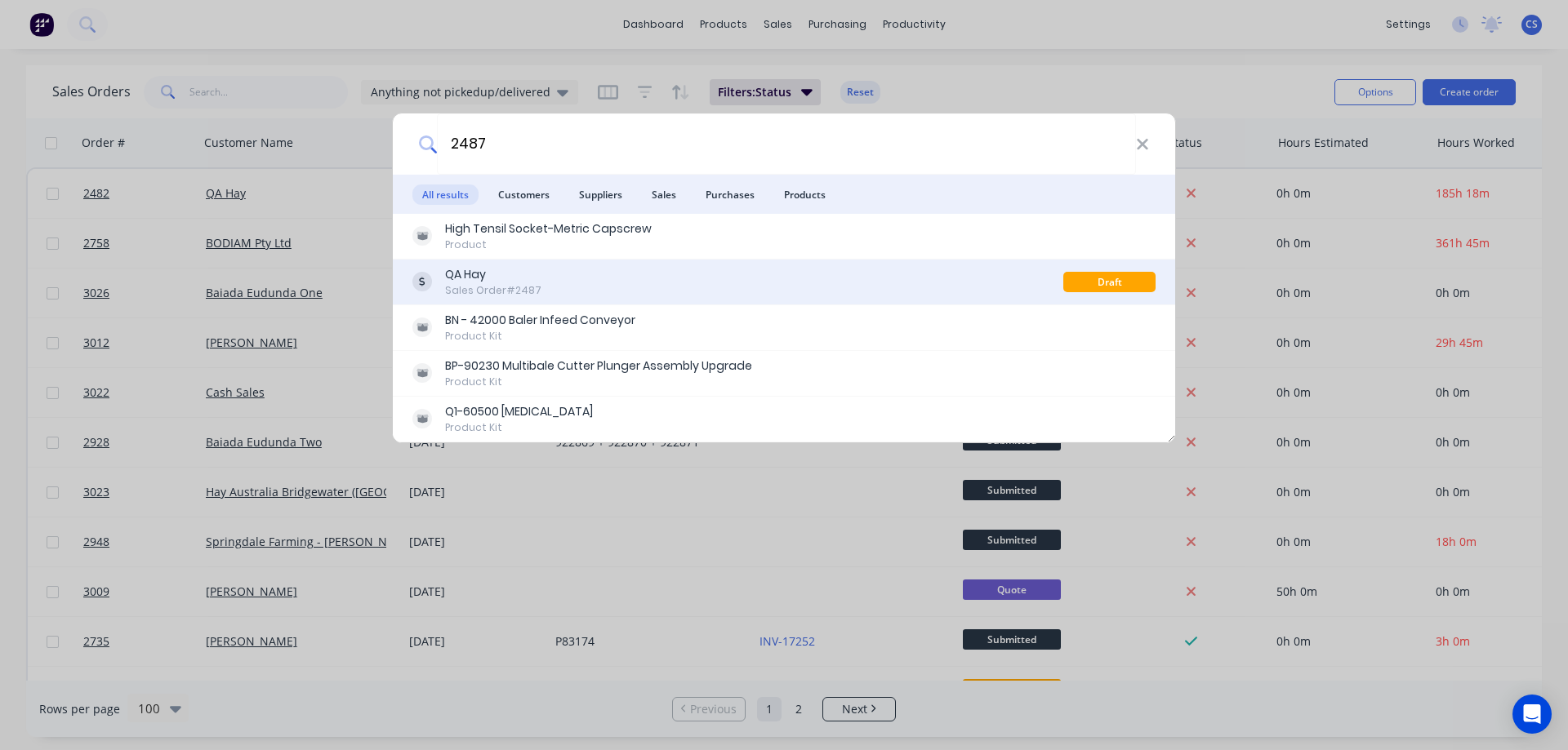
type input "2487"
click at [696, 275] on div "QA Hay Sales Order #2487" at bounding box center [738, 282] width 651 height 32
